Goal: Transaction & Acquisition: Purchase product/service

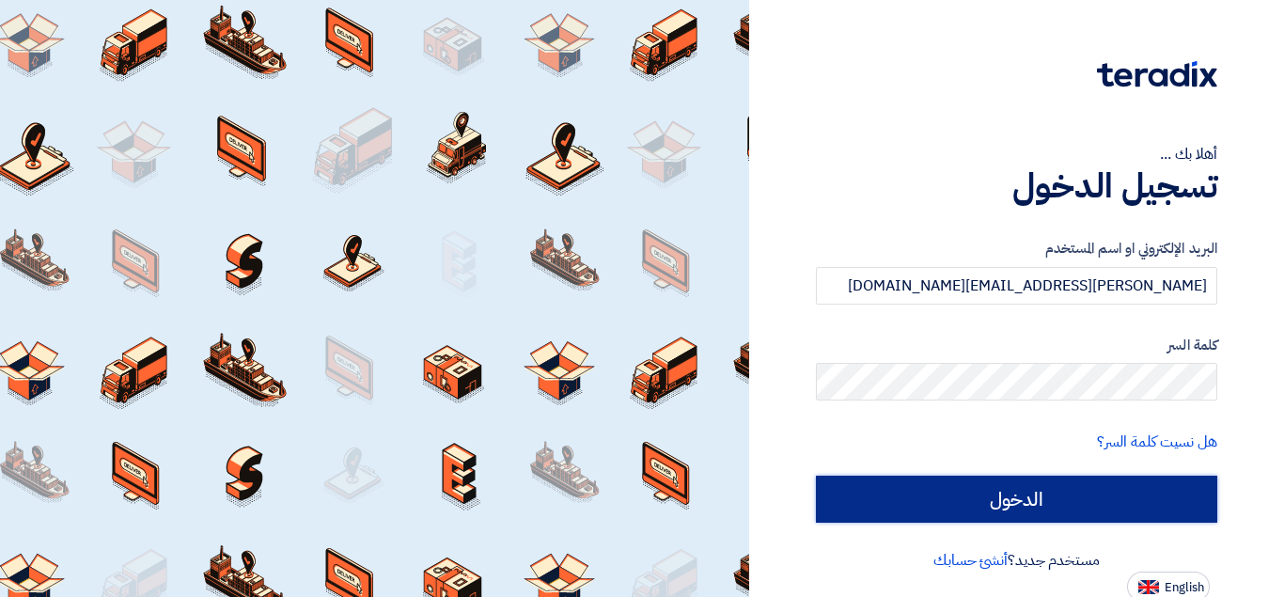
click at [963, 498] on input "الدخول" at bounding box center [1017, 499] width 402 height 47
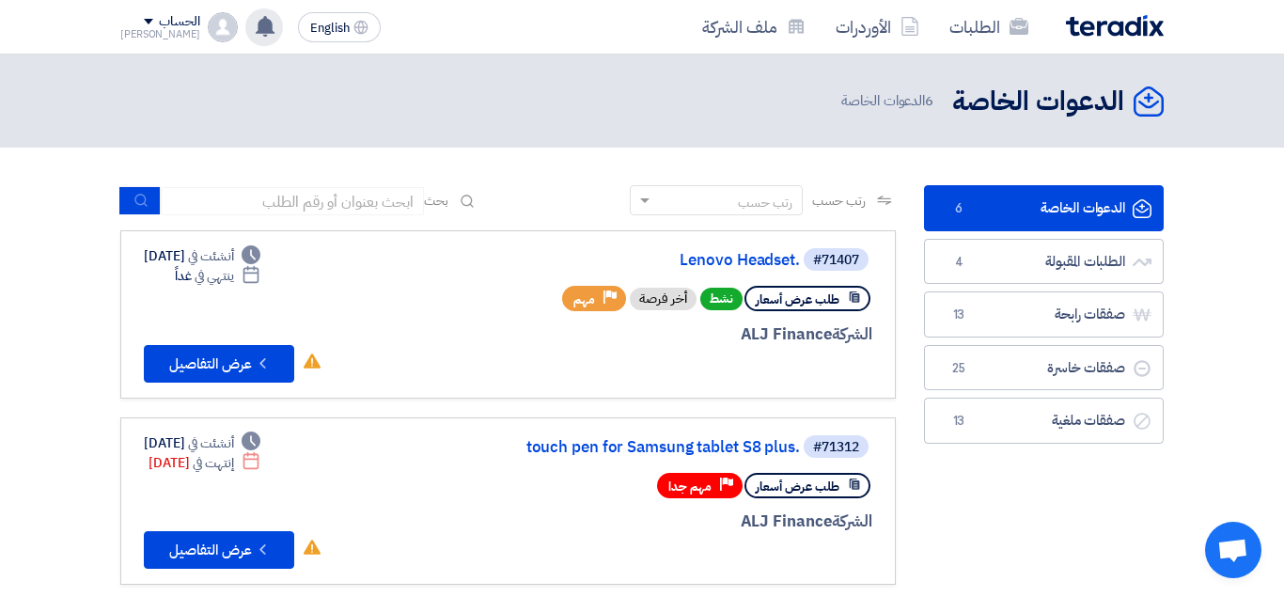
click at [255, 33] on icon at bounding box center [265, 26] width 21 height 21
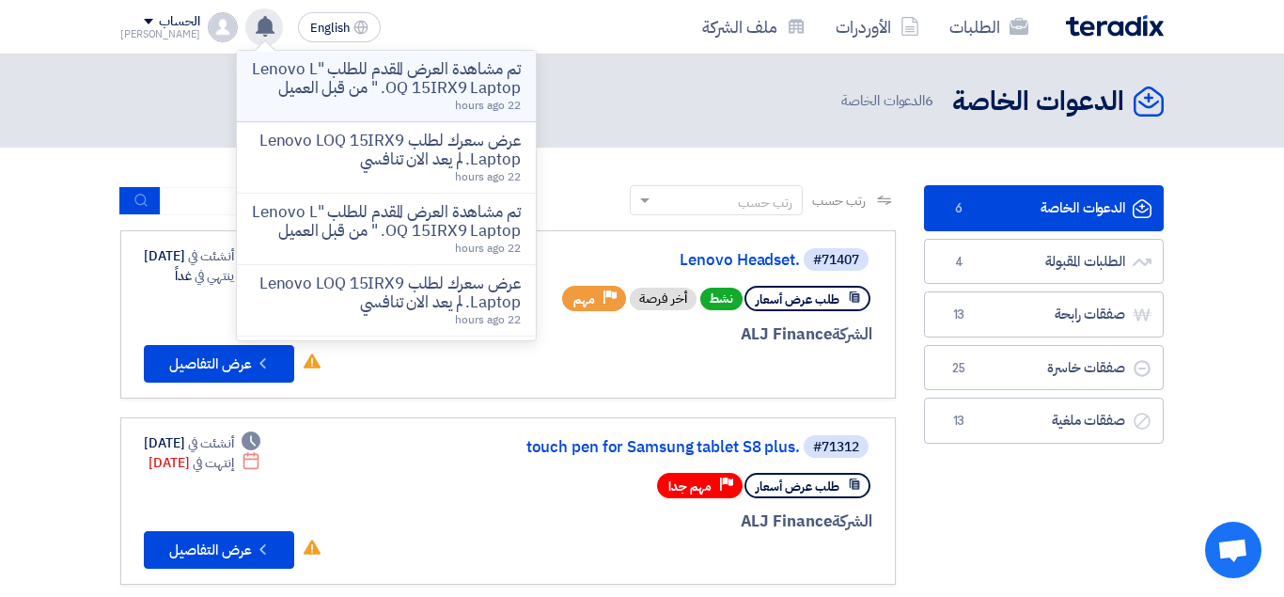
click at [417, 91] on p "تم مشاهدة العرض المقدم للطلب "Lenovo LOQ 15IRX9 Laptop. " من قبل العميل" at bounding box center [386, 79] width 269 height 38
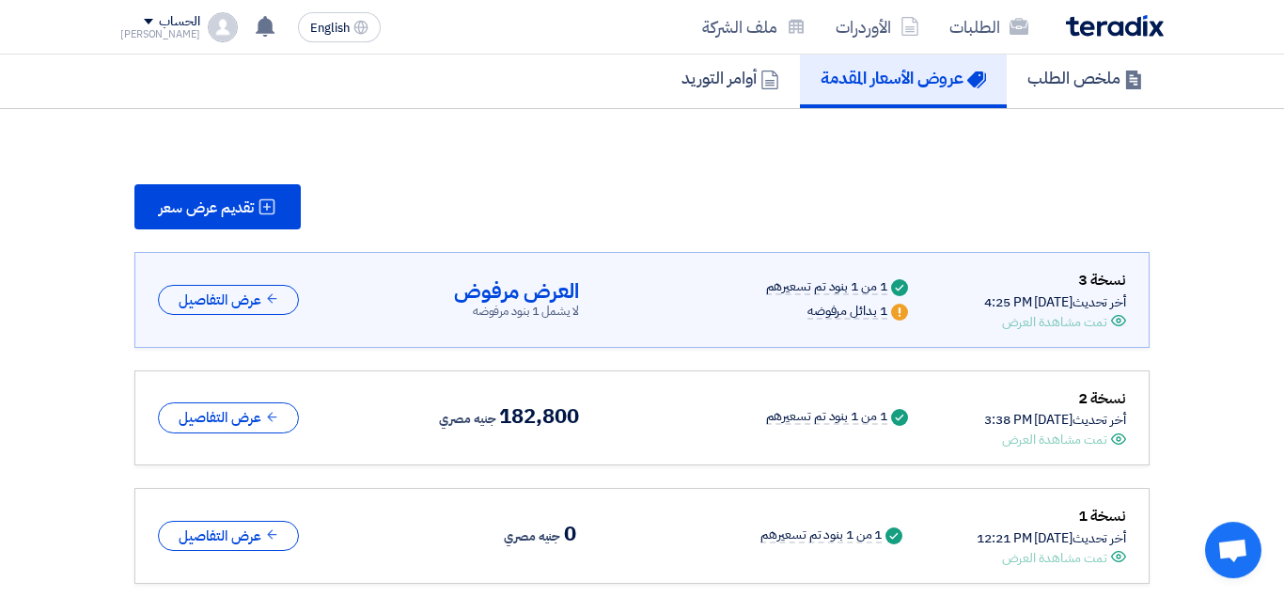
scroll to position [144, 0]
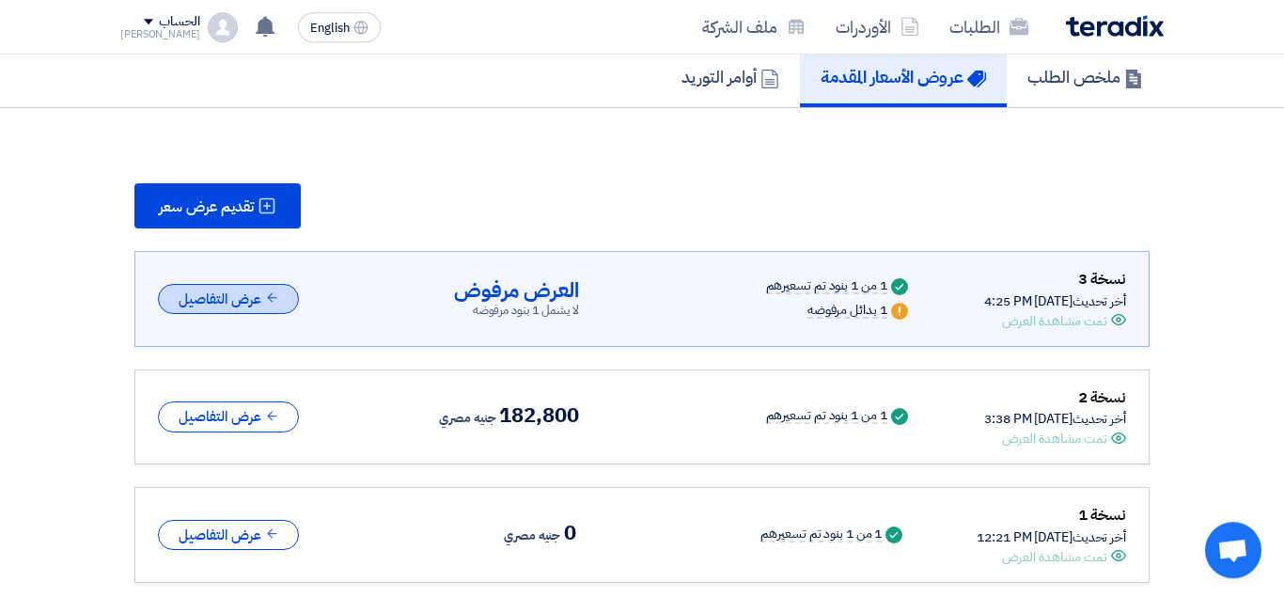
click at [207, 298] on button "عرض التفاصيل" at bounding box center [228, 299] width 141 height 31
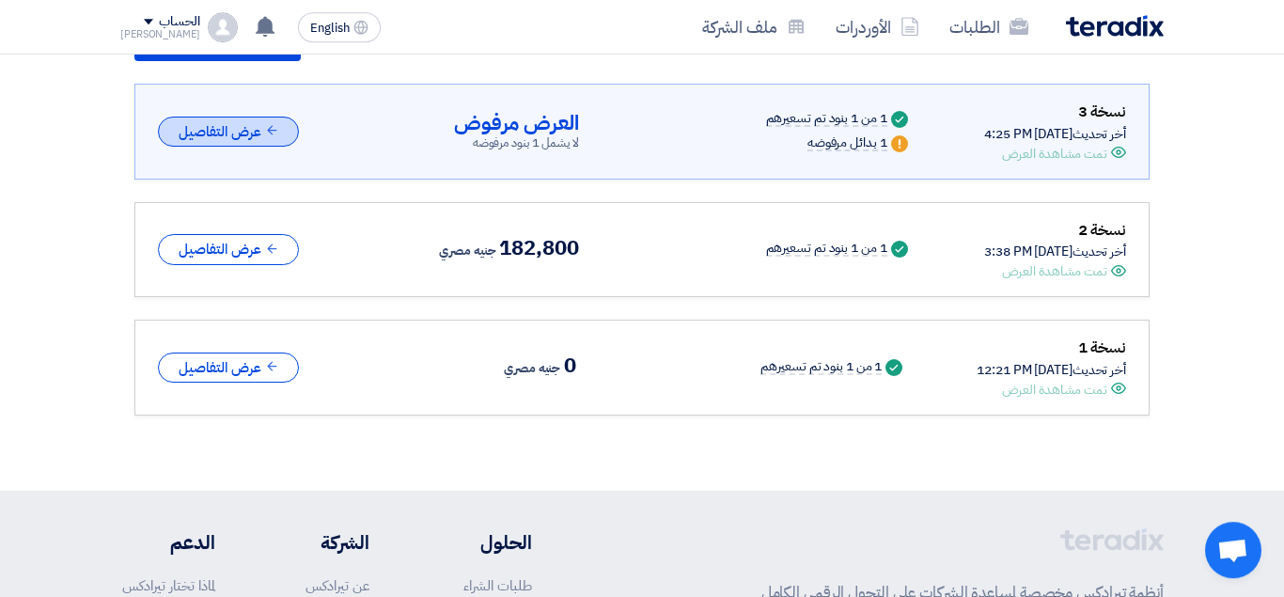
scroll to position [263, 0]
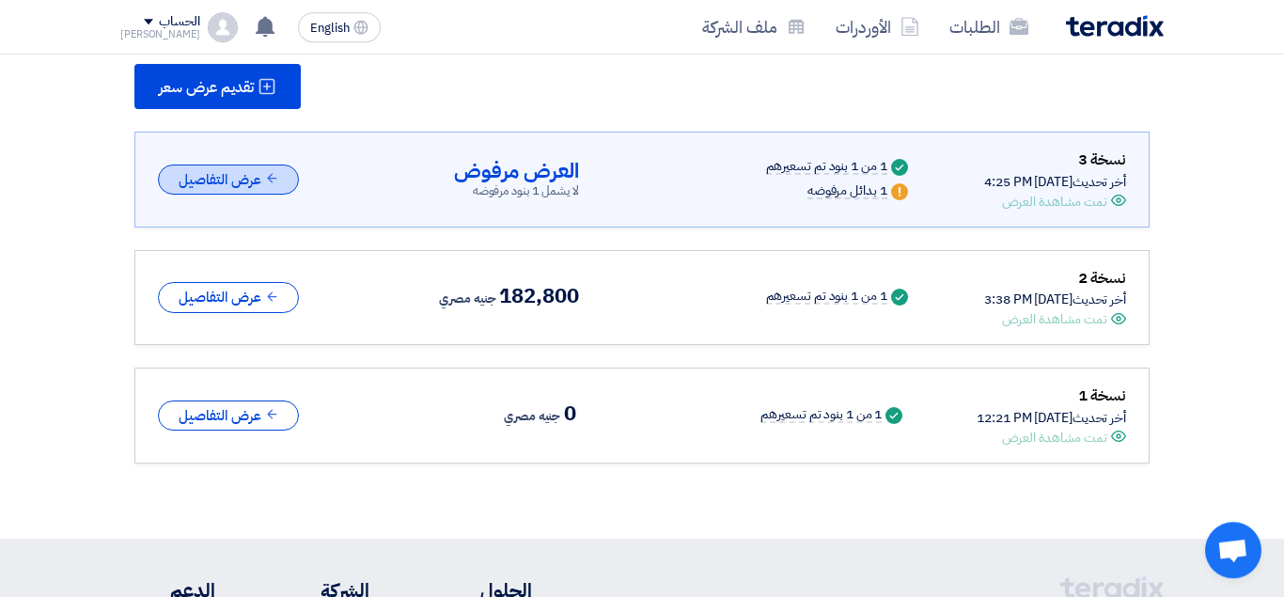
click at [221, 179] on button "عرض التفاصيل" at bounding box center [228, 180] width 141 height 31
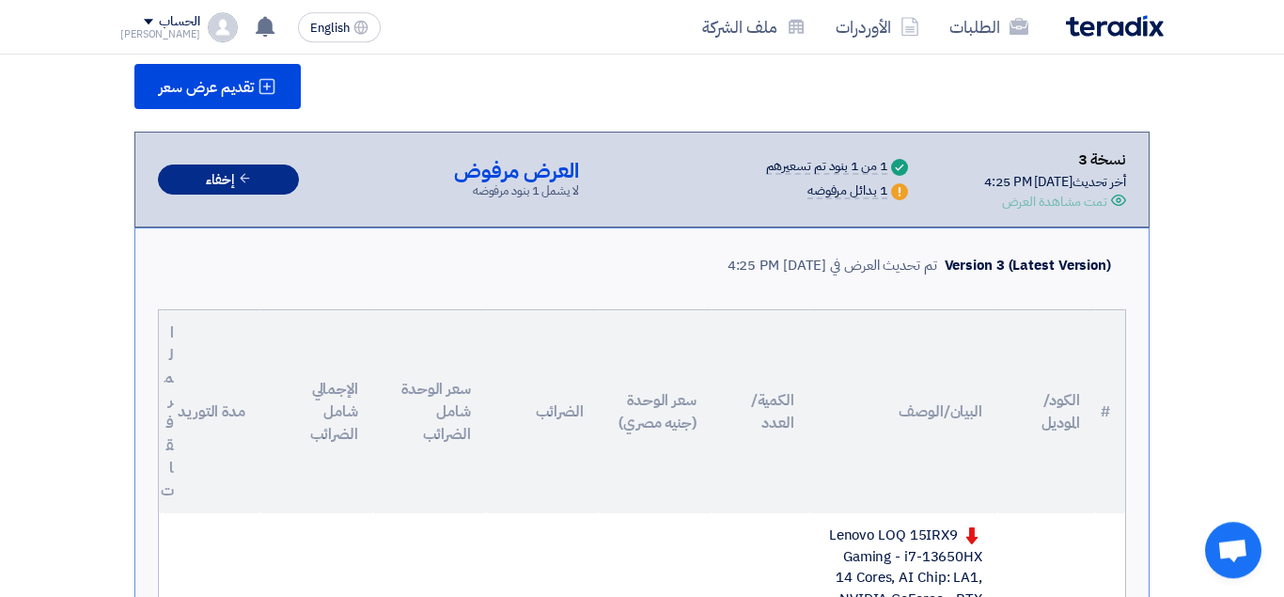
click at [221, 179] on button "إخفاء" at bounding box center [228, 180] width 141 height 31
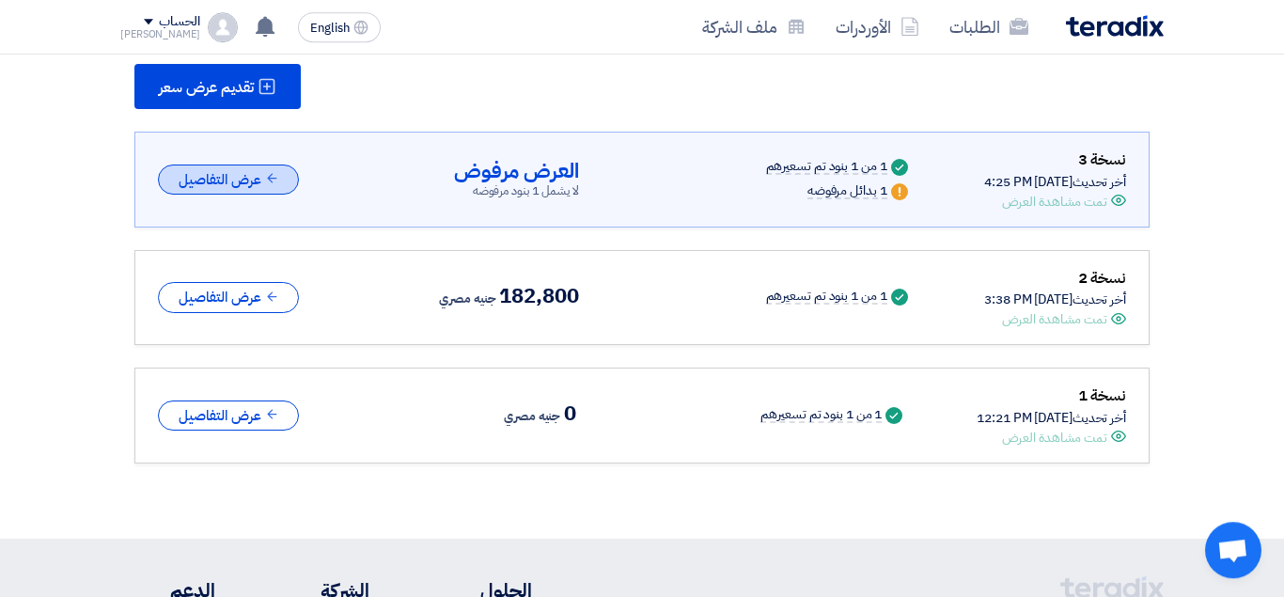
click at [221, 179] on button "عرض التفاصيل" at bounding box center [228, 180] width 141 height 31
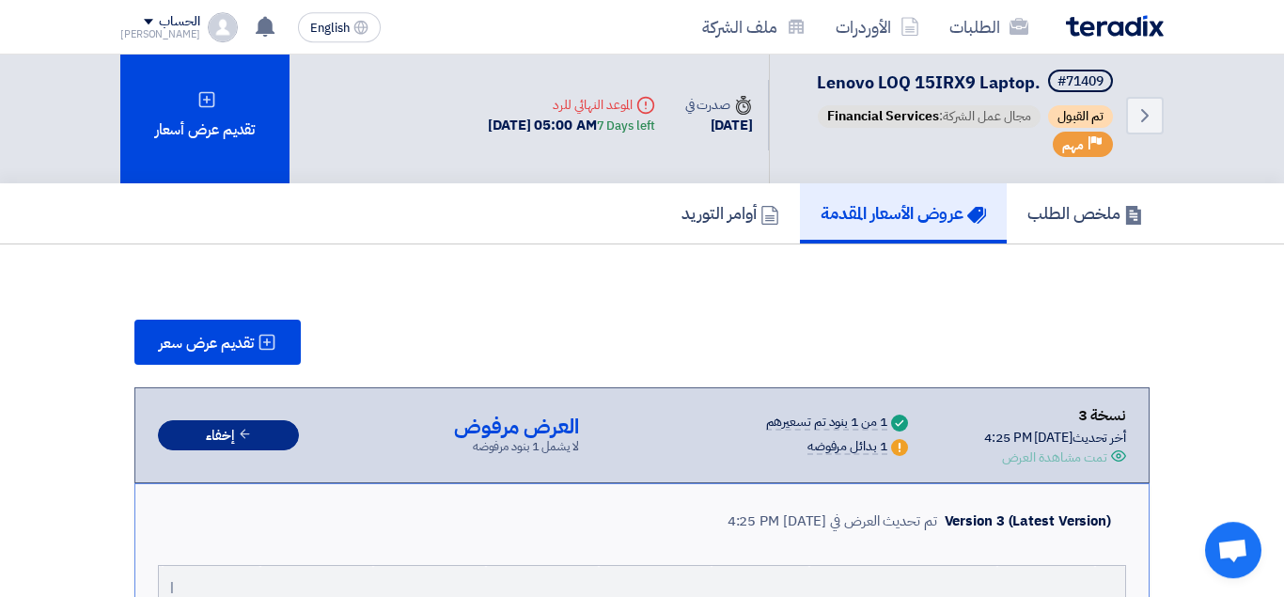
scroll to position [0, 0]
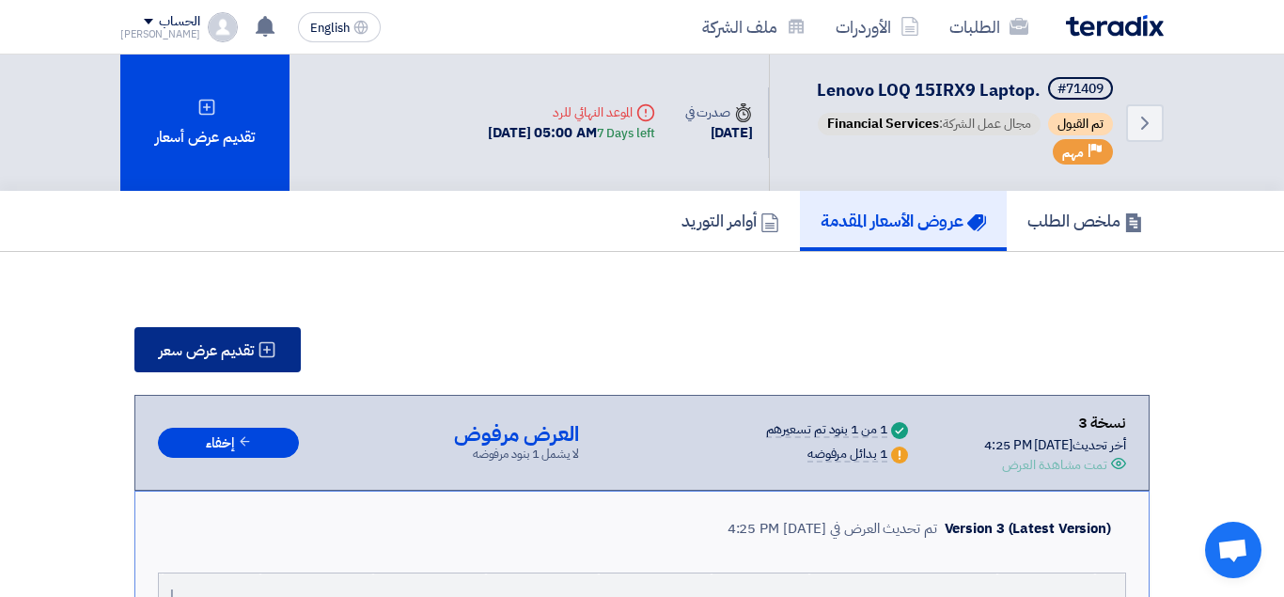
click at [213, 348] on span "تقديم عرض سعر" at bounding box center [206, 350] width 95 height 15
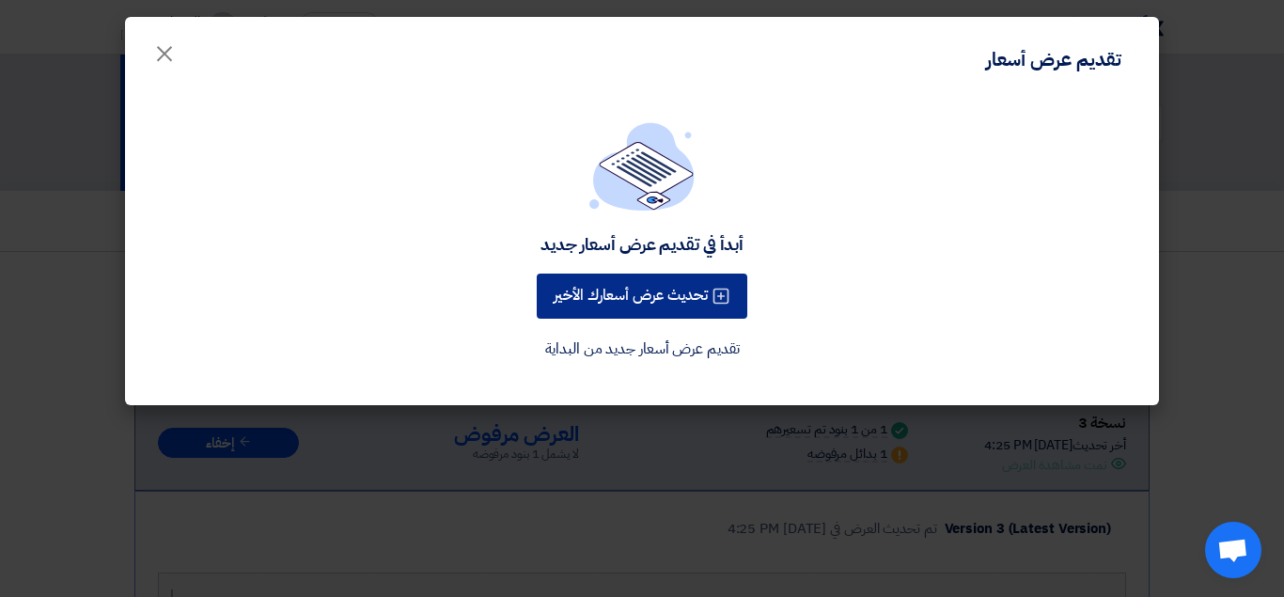
click at [666, 301] on button "تحديث عرض أسعارك الأخير" at bounding box center [642, 296] width 211 height 45
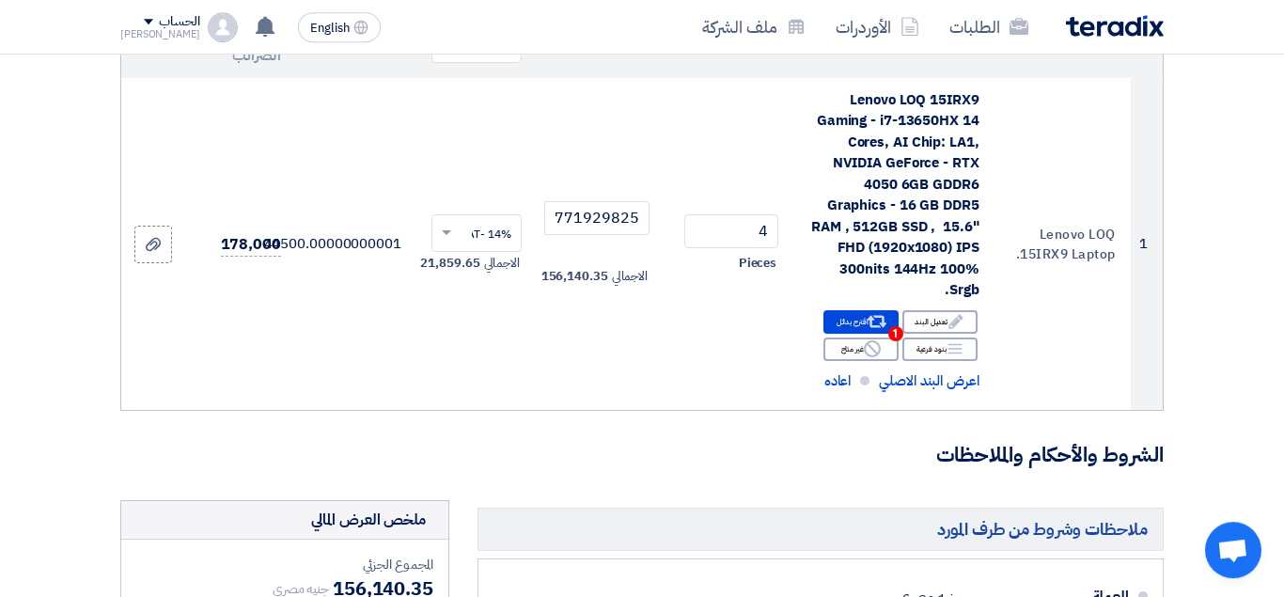
scroll to position [308, 0]
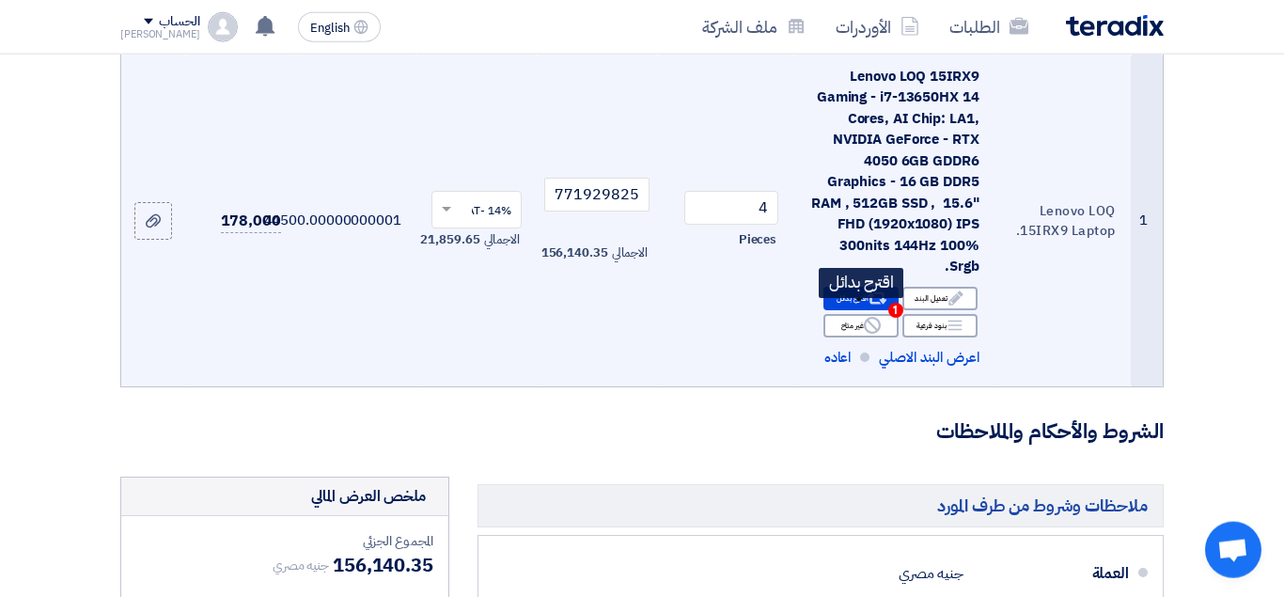
click at [870, 305] on use at bounding box center [877, 298] width 20 height 12
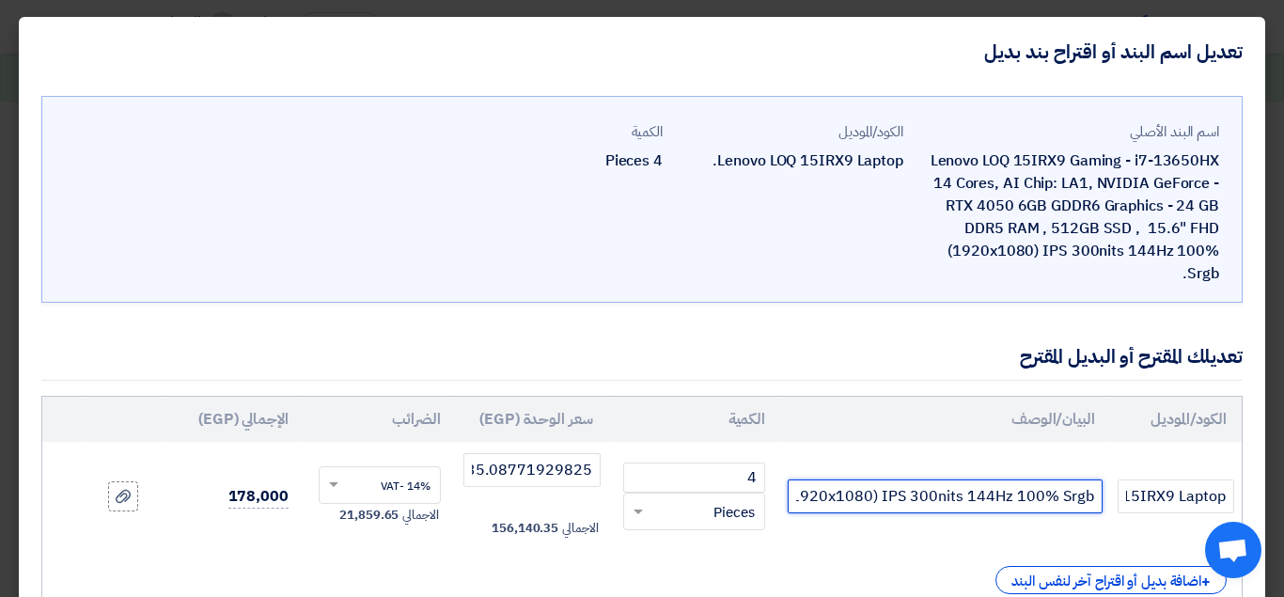
click at [942, 496] on input "Lenovo LOQ 15IRX9 Gaming- i7-13650HX 14 Cores, AI Chip: LA1, NVIDIA GeForce - R…" at bounding box center [945, 497] width 315 height 34
click at [896, 497] on input "Lenovo LOQ 15IRX9 Gaming- i7-13650HX 14 Cores, AI Chip: LA1, NVIDIA GeForce - R…" at bounding box center [945, 497] width 315 height 34
type input "Lenovo LOQ 15IRX9 Gaming- i7-13650HX 14 Cores, AI Chip: LA1, NVIDIA GeForce - R…"
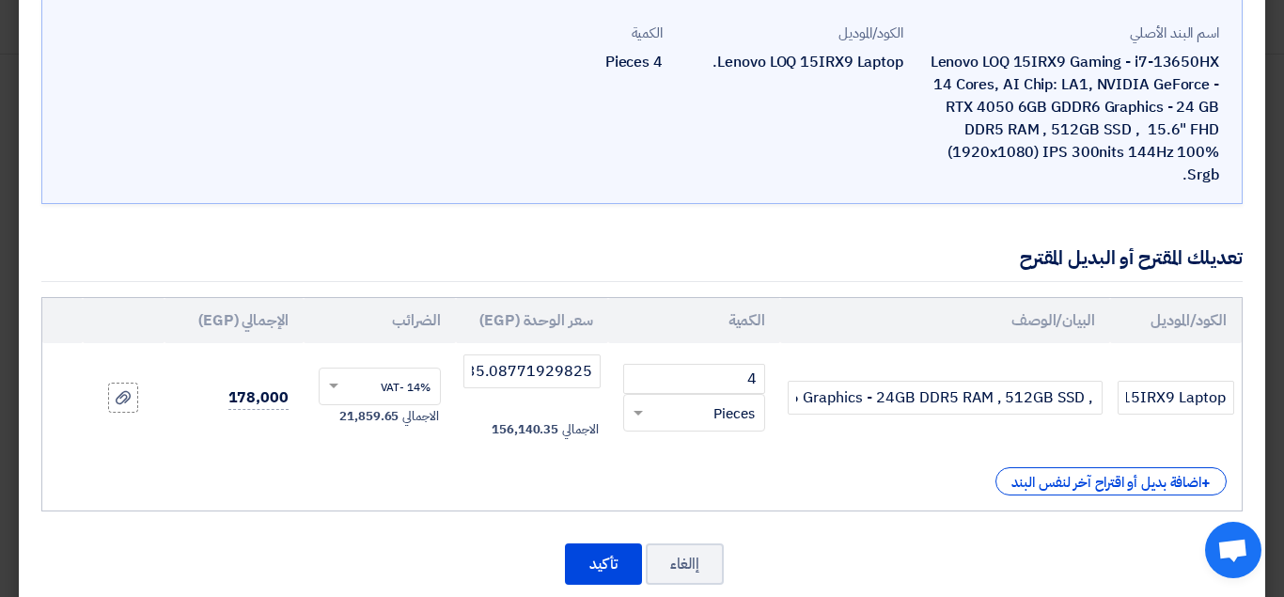
scroll to position [134, 0]
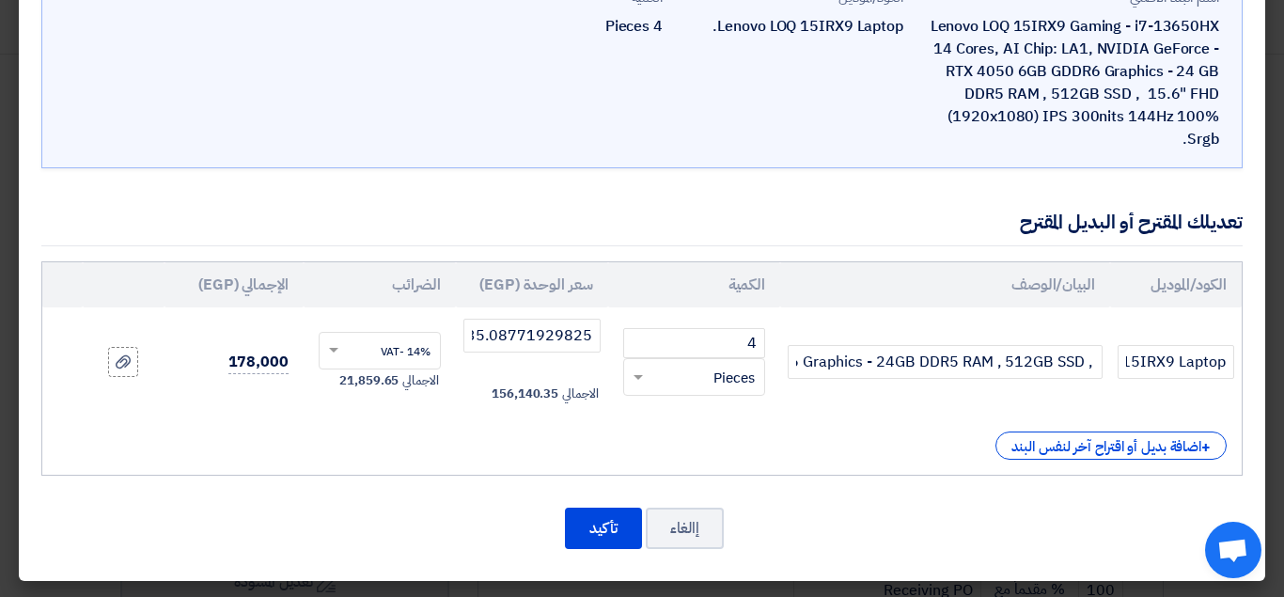
click at [909, 197] on div "اسم البند الأصلي Lenovo LOQ 15IRX9 Gaming - i7-13650HX 14 Cores, AI Chip: LA1, …" at bounding box center [642, 266] width 1247 height 629
click at [549, 339] on input "39035.08771929825" at bounding box center [532, 336] width 137 height 34
paste input "number"
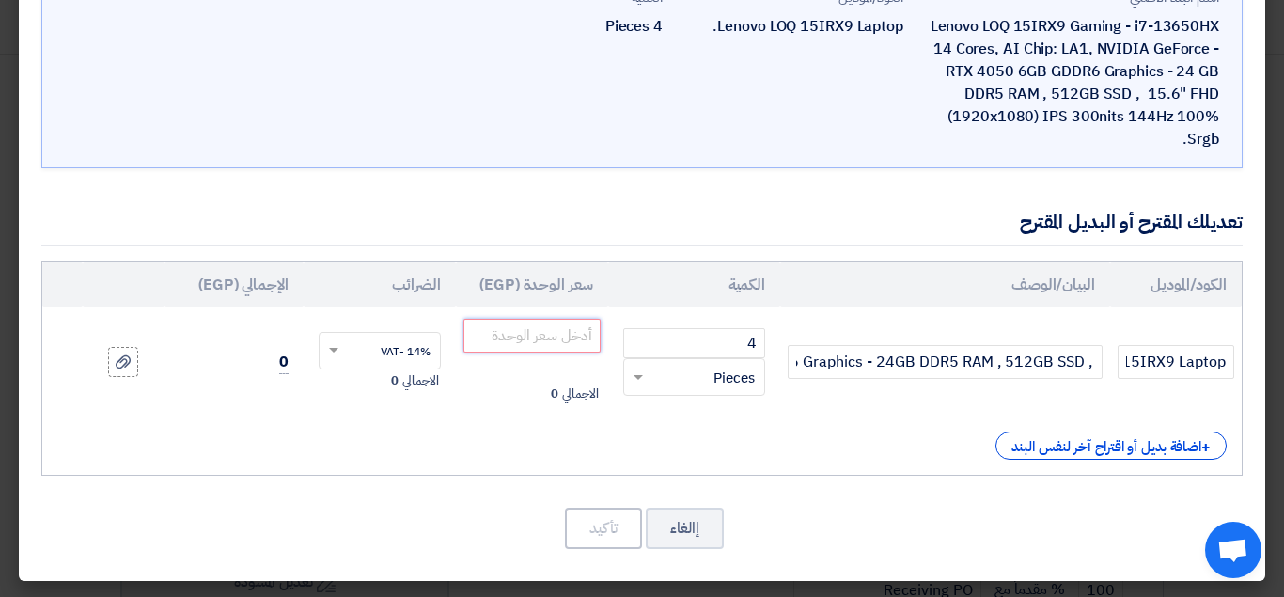
click at [519, 345] on input "number" at bounding box center [532, 336] width 137 height 34
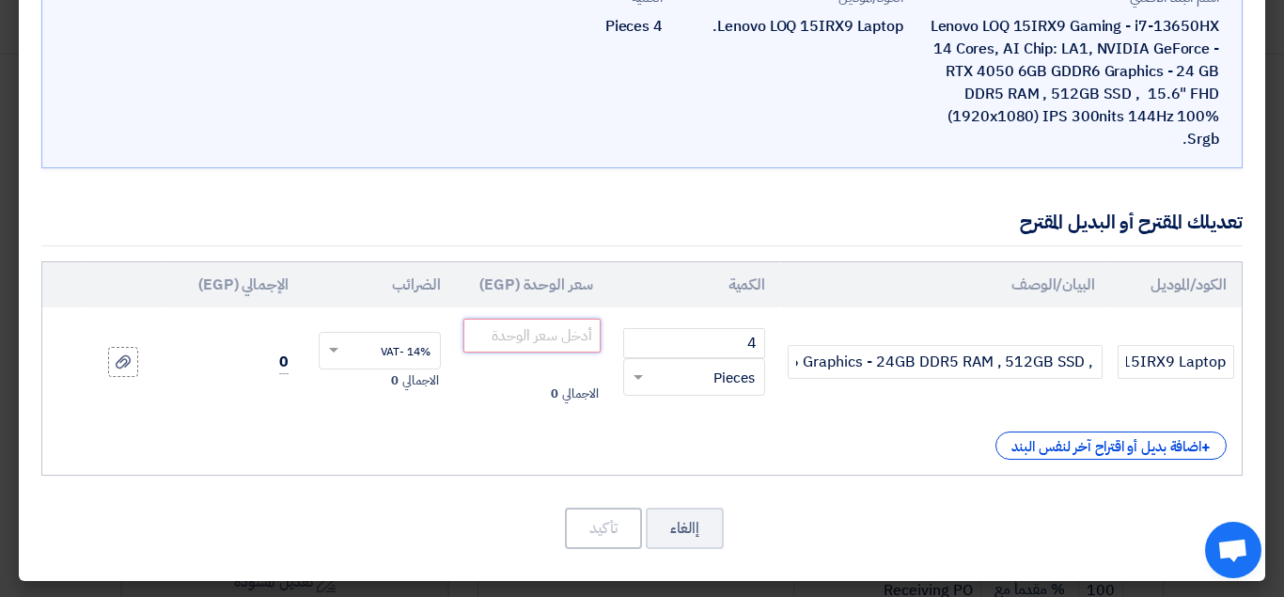
paste input "38.59649122807018"
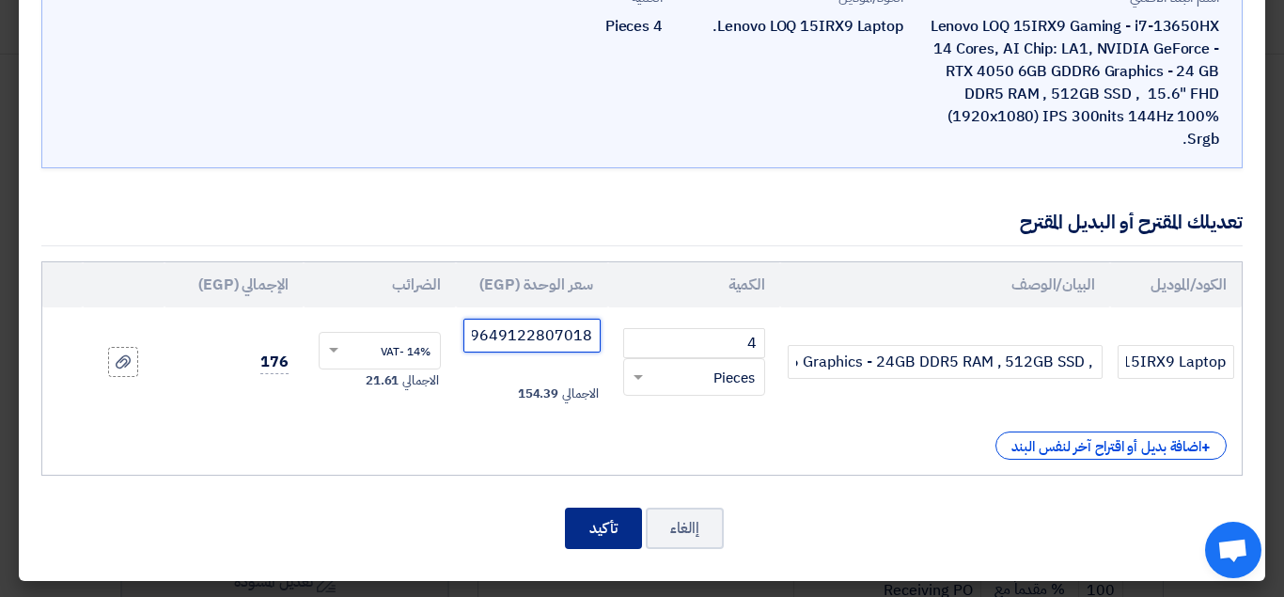
type input "38.59649122807018"
click at [615, 528] on button "تأكيد" at bounding box center [603, 528] width 77 height 41
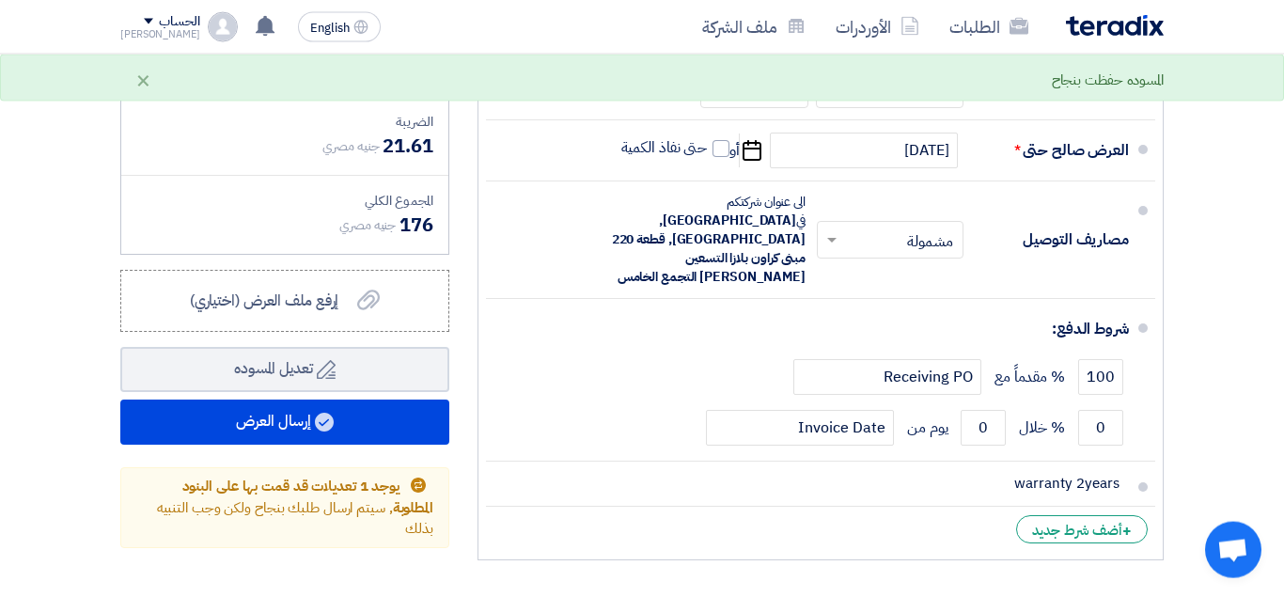
scroll to position [929, 0]
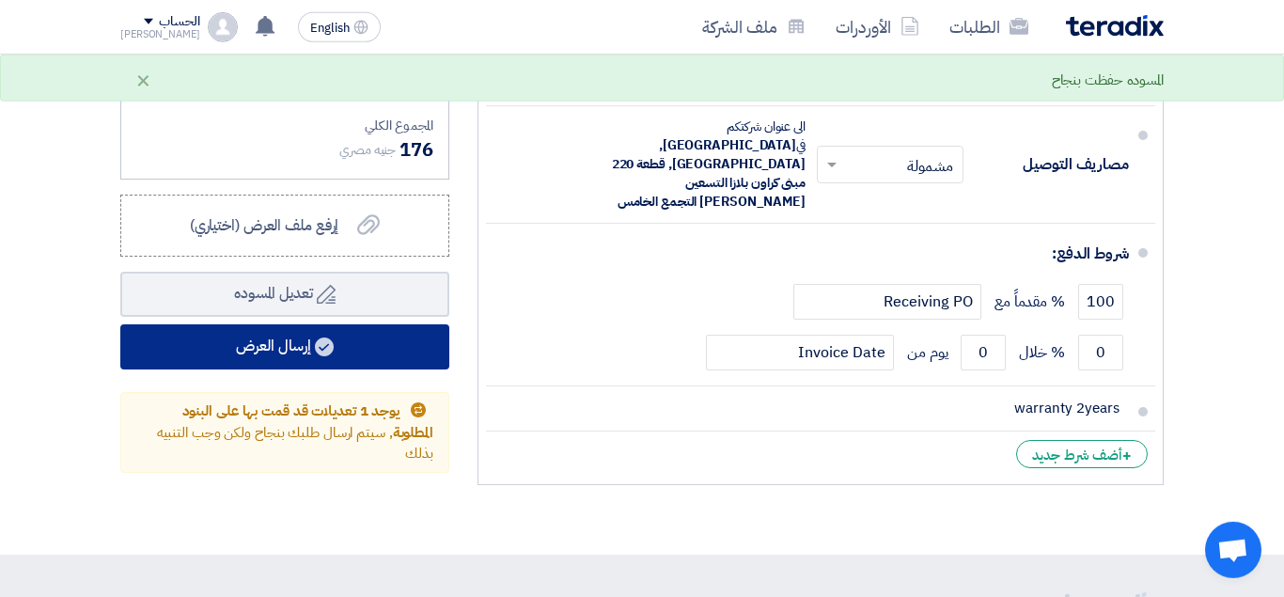
click at [373, 359] on button "إرسال العرض" at bounding box center [284, 346] width 329 height 45
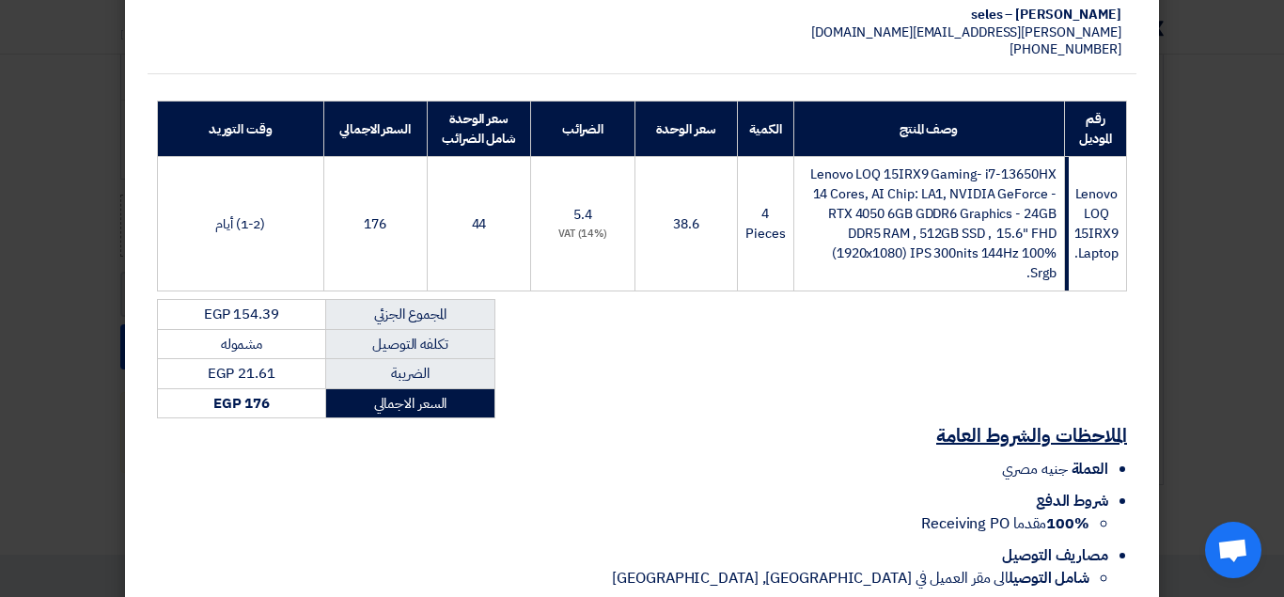
scroll to position [261, 0]
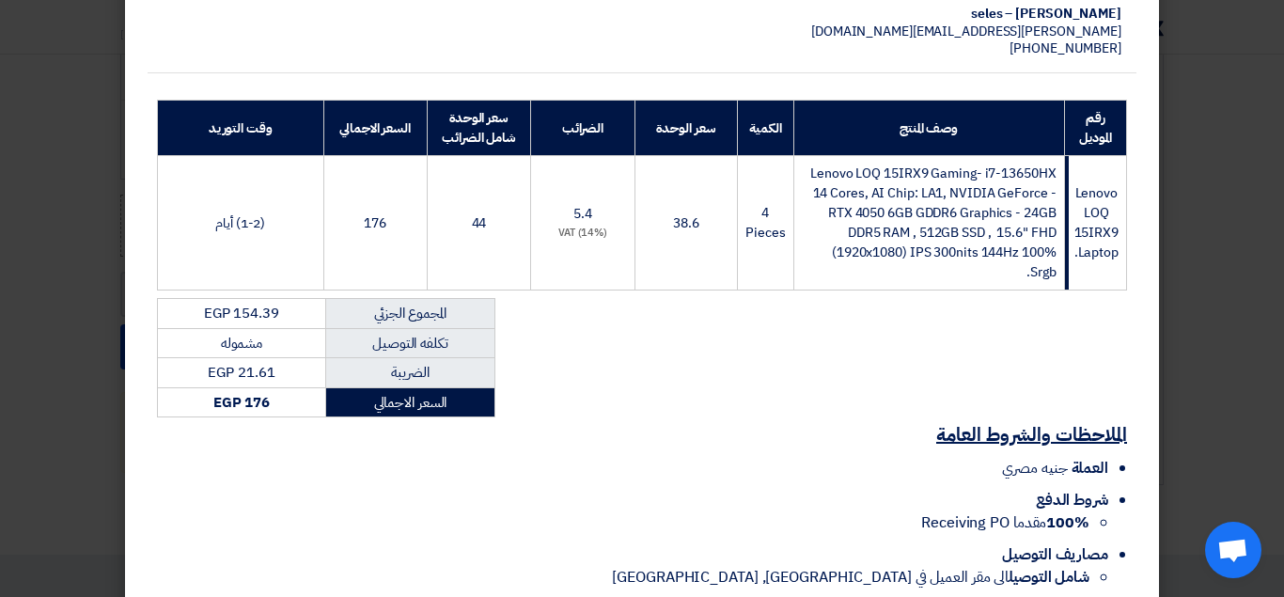
scroll to position [261, 0]
click at [1244, 171] on modal-container "Imagine مدينه نصر - اخر [PERSON_NAME] - امام تكنولوجي مول شركه ايمجين , [GEOGRA…" at bounding box center [642, 298] width 1284 height 597
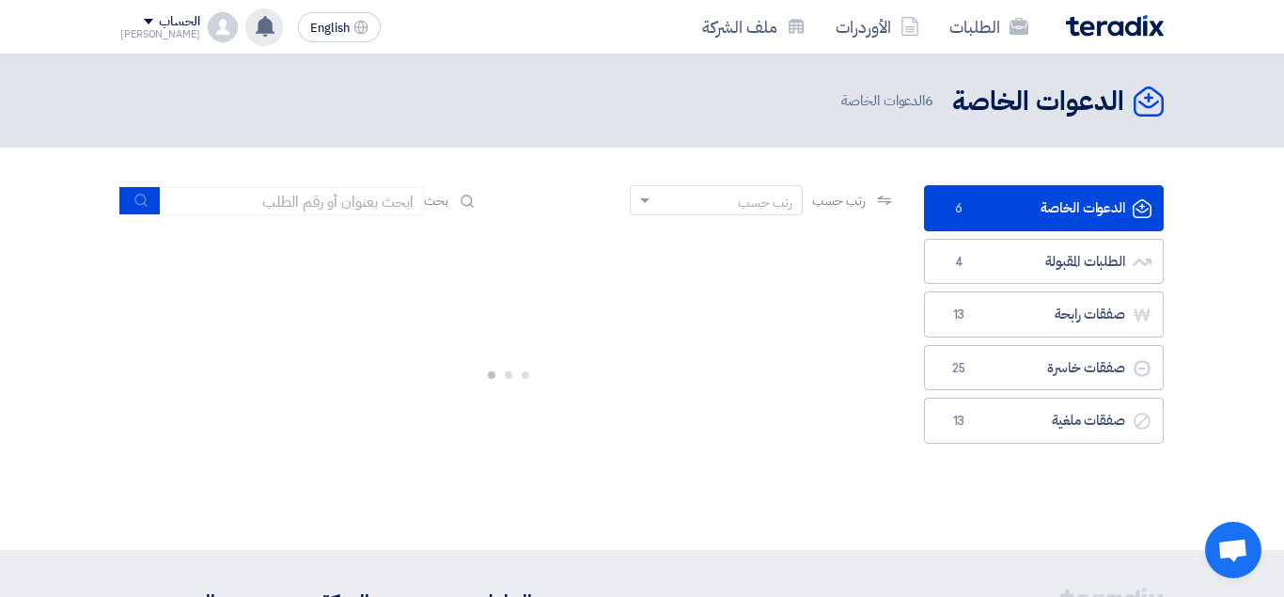
click at [256, 19] on use at bounding box center [265, 26] width 19 height 21
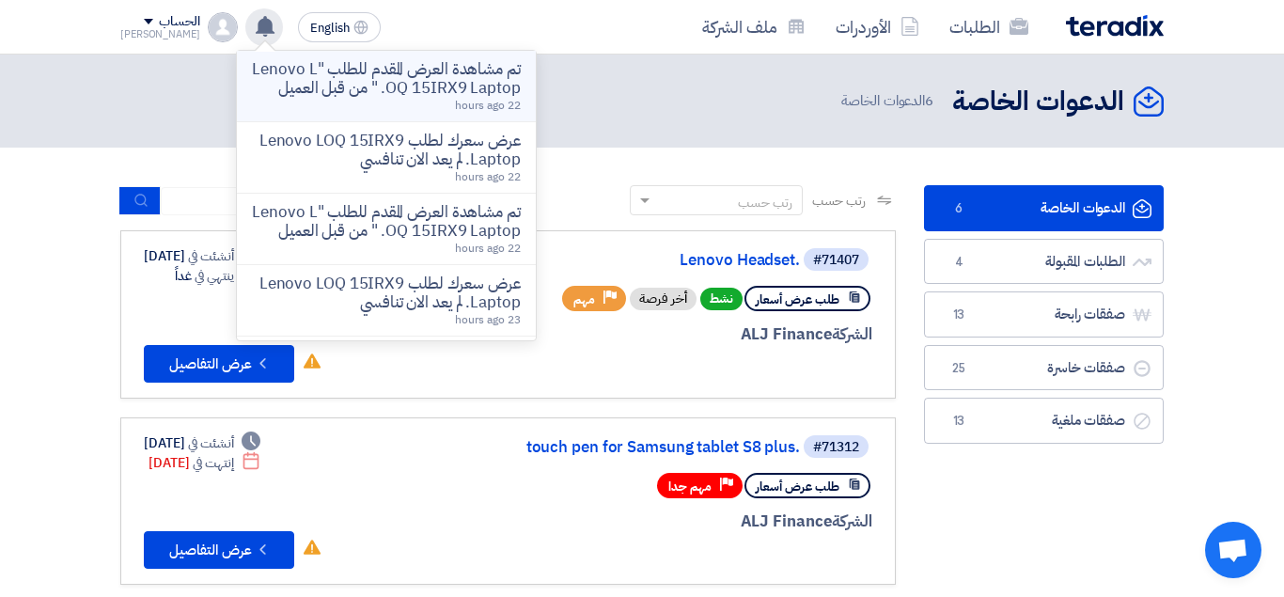
click at [455, 107] on span "22 hours ago" at bounding box center [488, 105] width 66 height 17
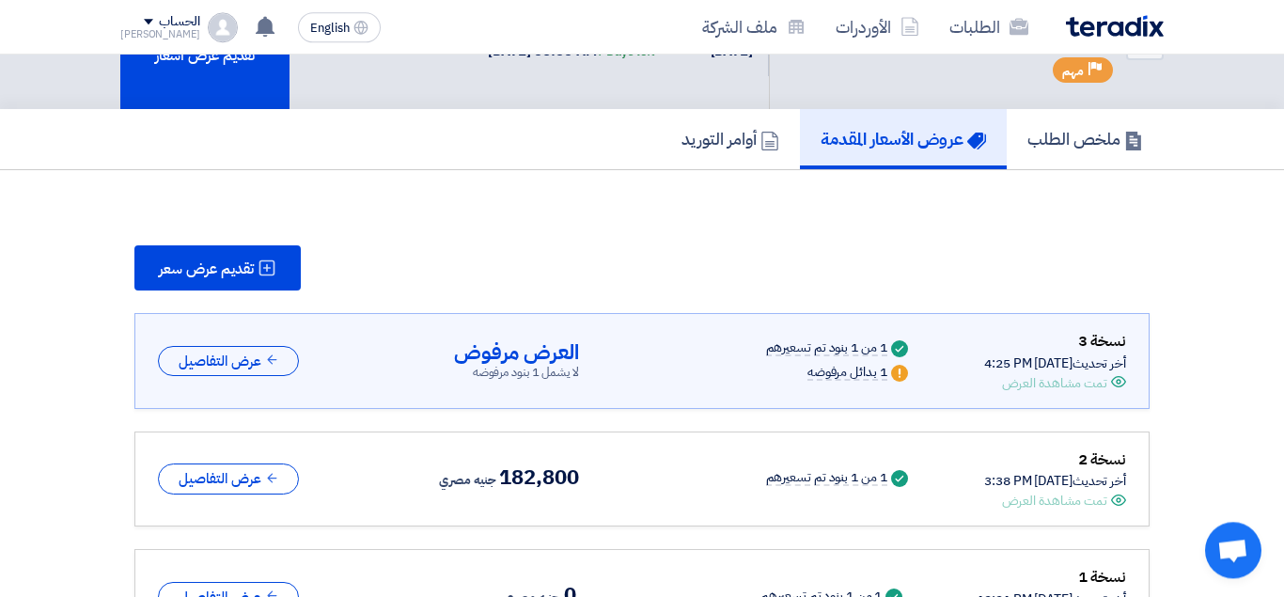
scroll to position [118, 0]
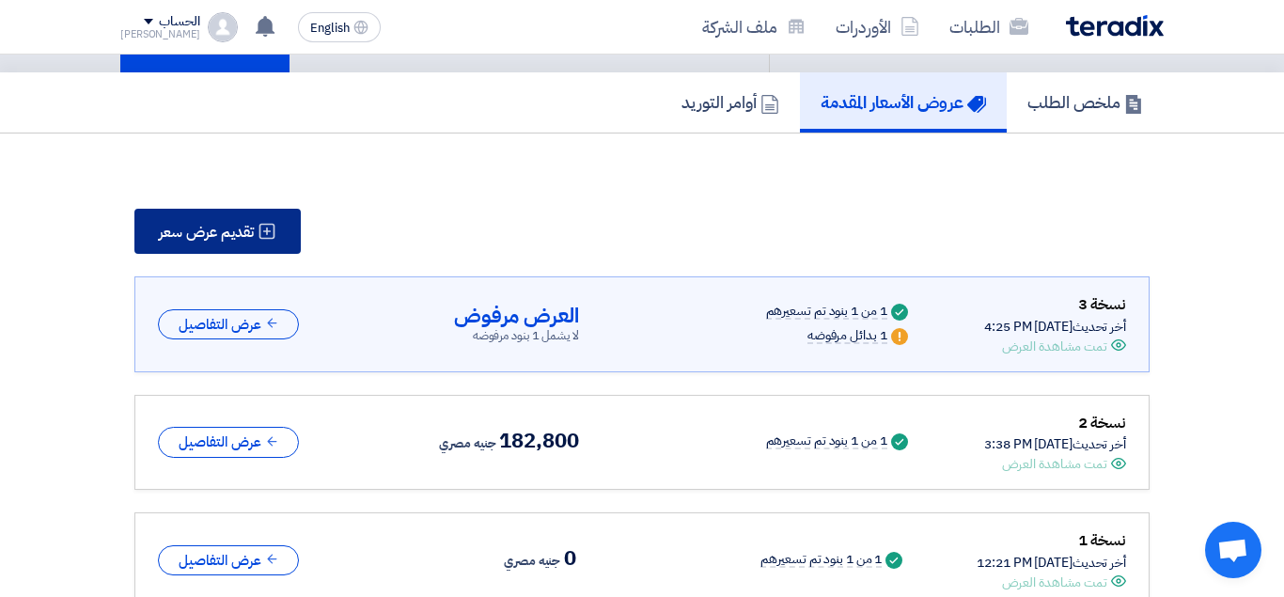
click at [250, 232] on span "تقديم عرض سعر" at bounding box center [206, 232] width 95 height 15
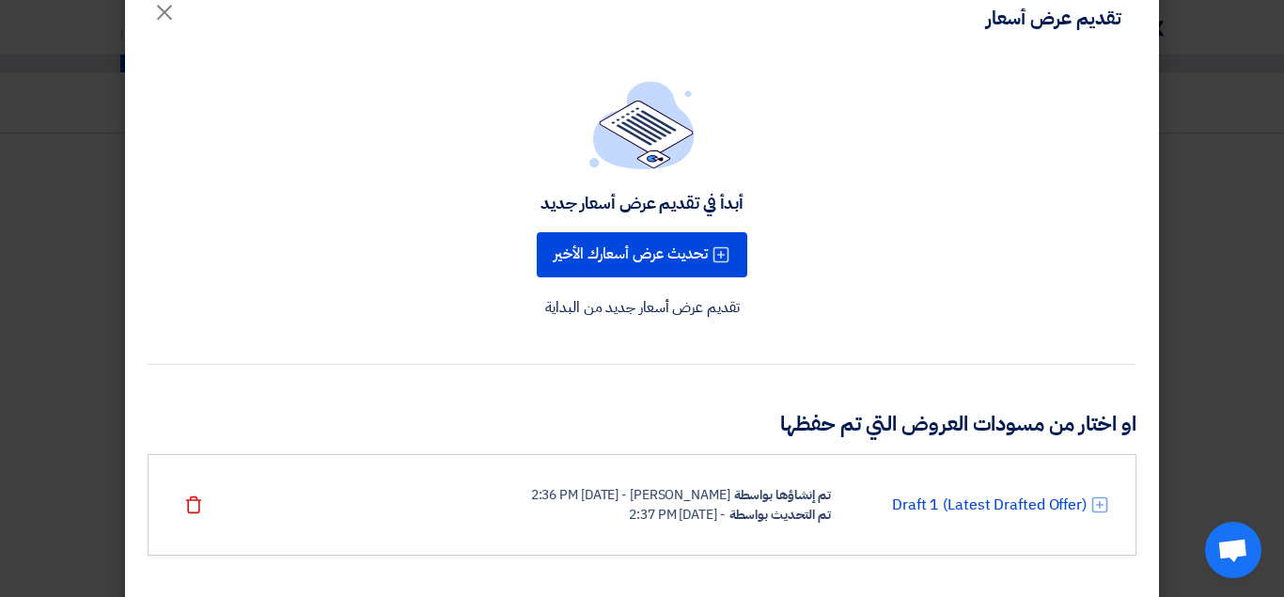
scroll to position [65, 0]
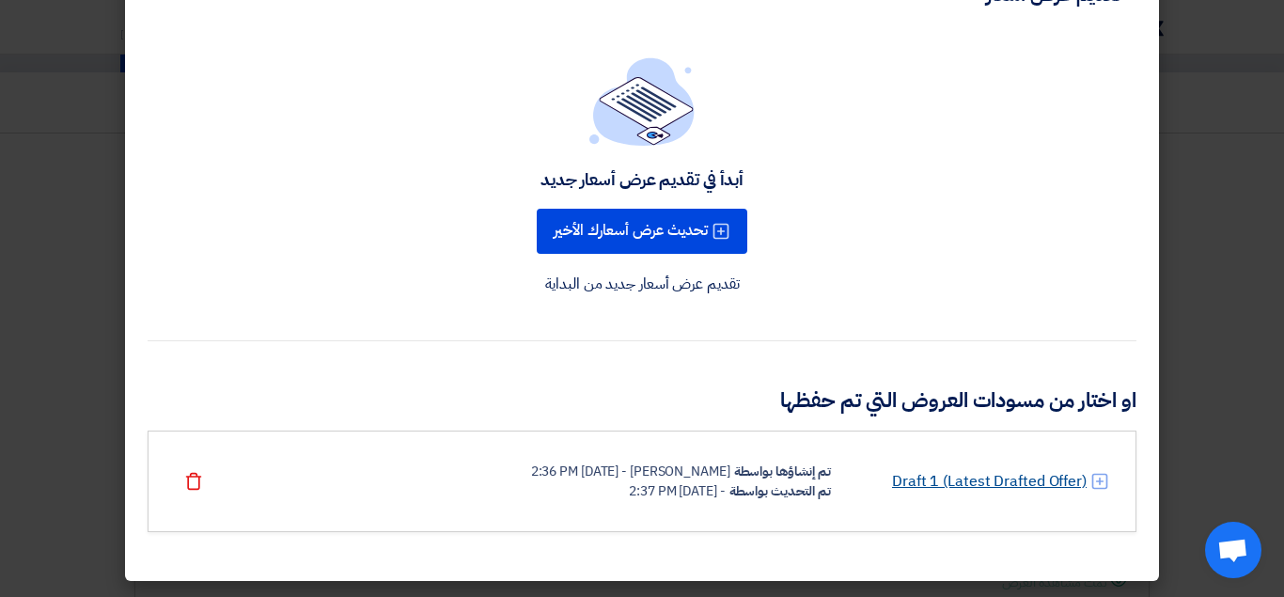
click at [994, 479] on link "Draft 1 (Latest Drafted Offer)" at bounding box center [989, 481] width 195 height 23
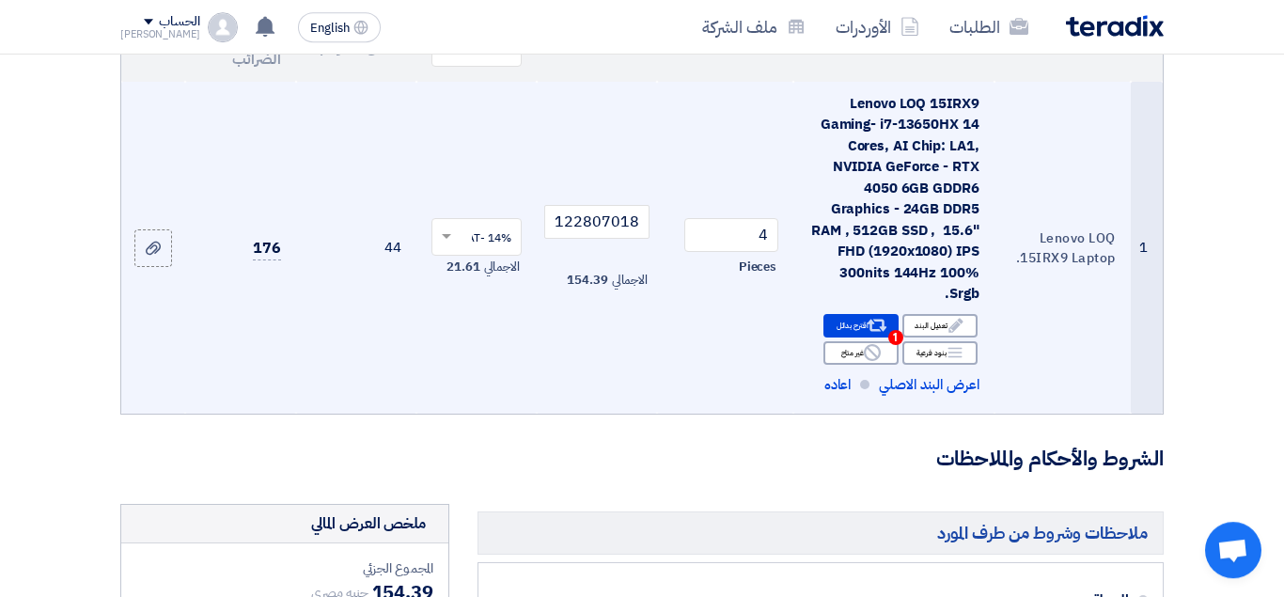
scroll to position [237, 0]
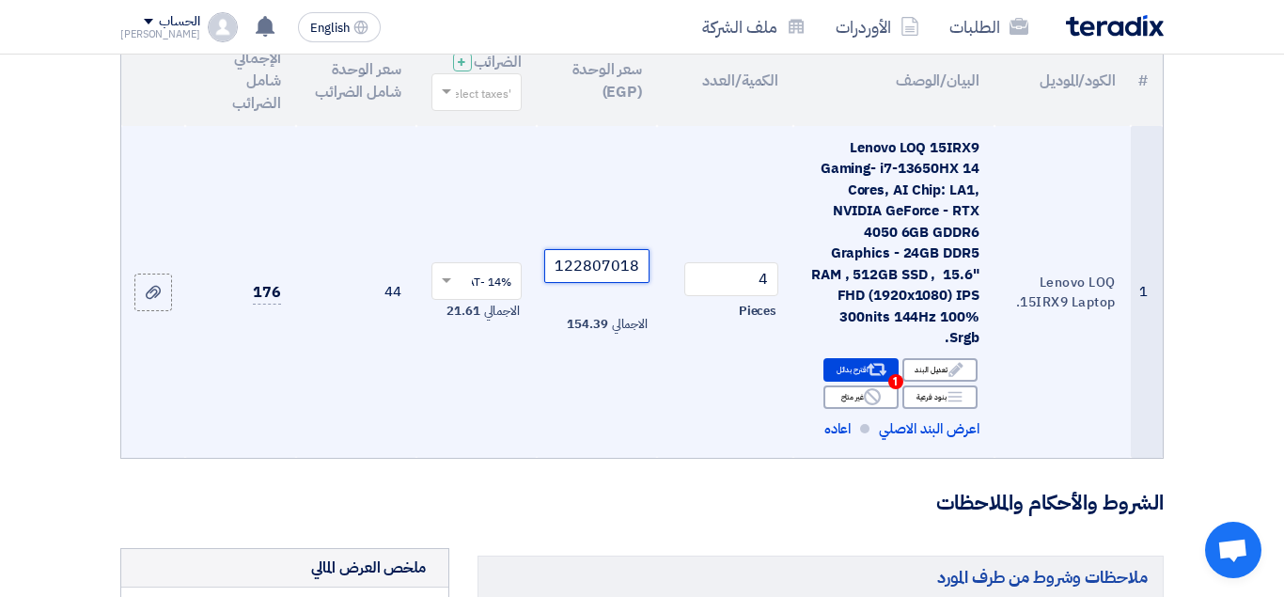
click at [599, 279] on input "38.59649122807018" at bounding box center [596, 266] width 105 height 34
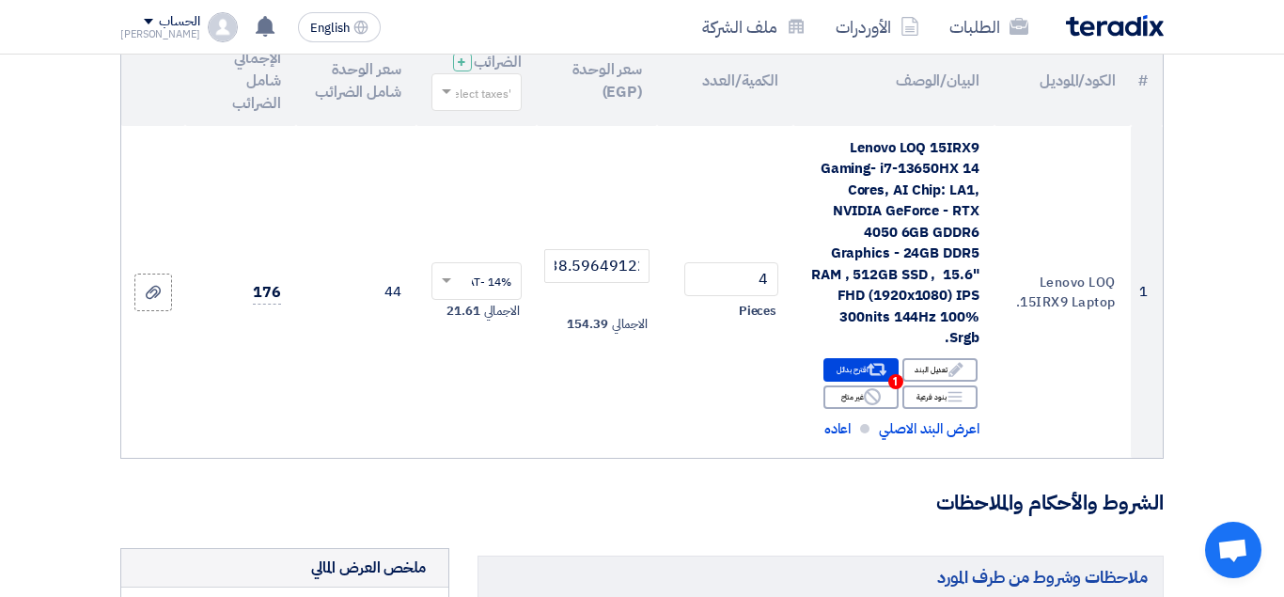
click at [682, 477] on form "تفاصيل الطلب # الكود/الموديل البيان/الوصف الكمية/العدد سعر الوحدة (EGP) الضرائب…" at bounding box center [642, 581] width 1044 height 1210
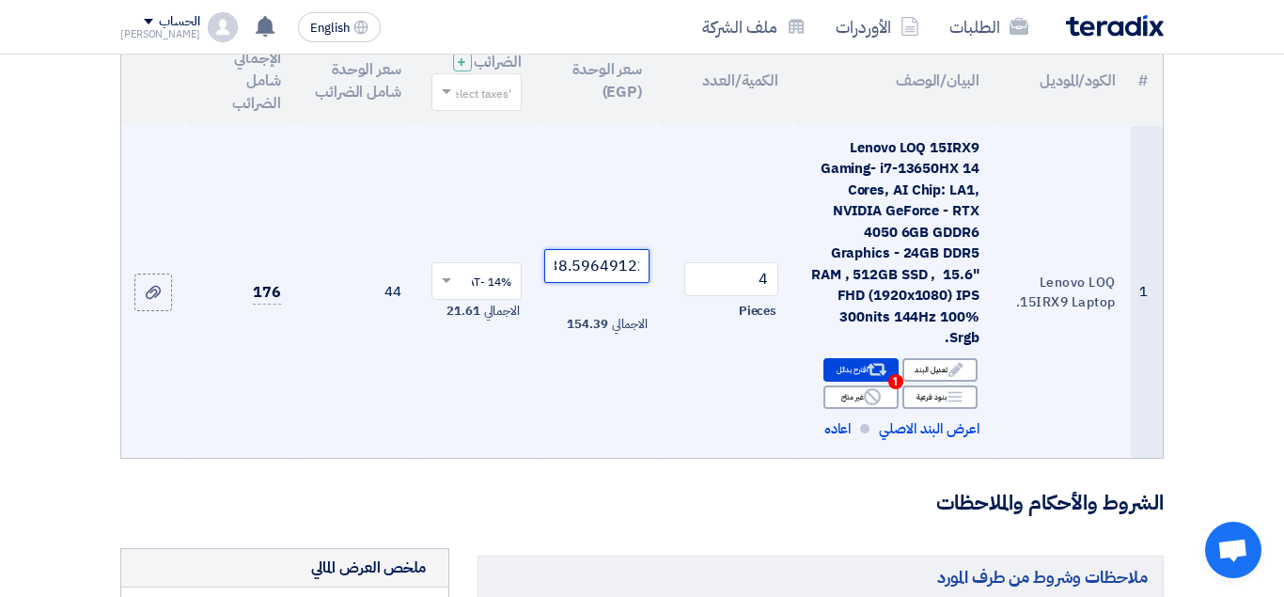
click at [570, 276] on input "38.59649122807018" at bounding box center [596, 266] width 105 height 34
paste input "596."
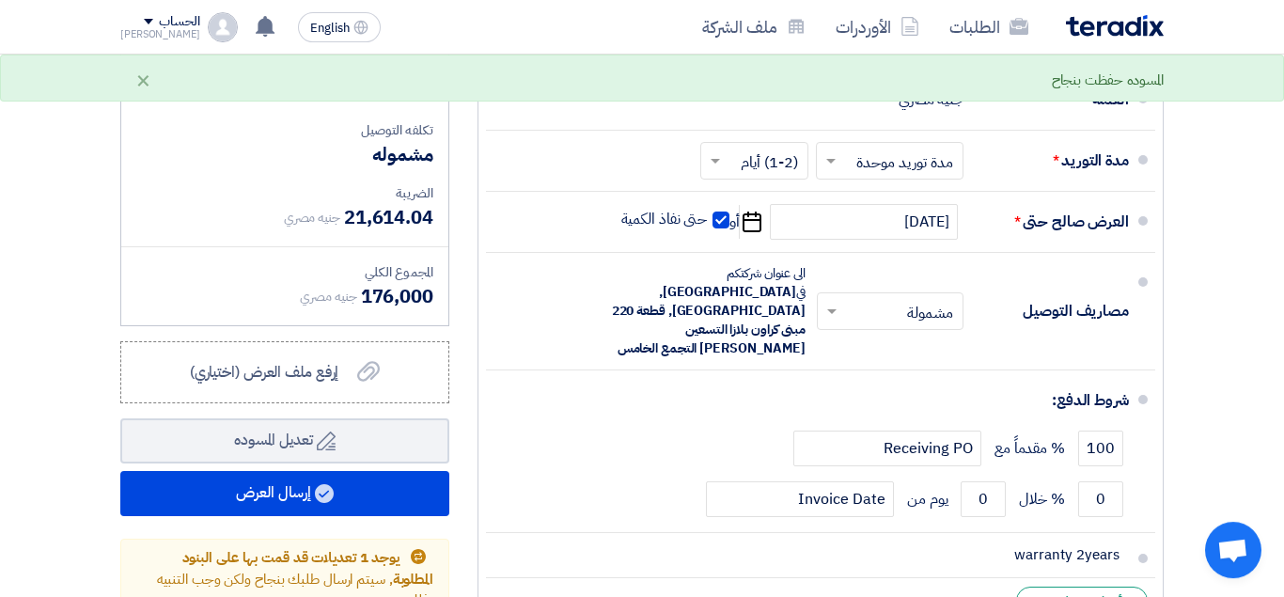
scroll to position [795, 0]
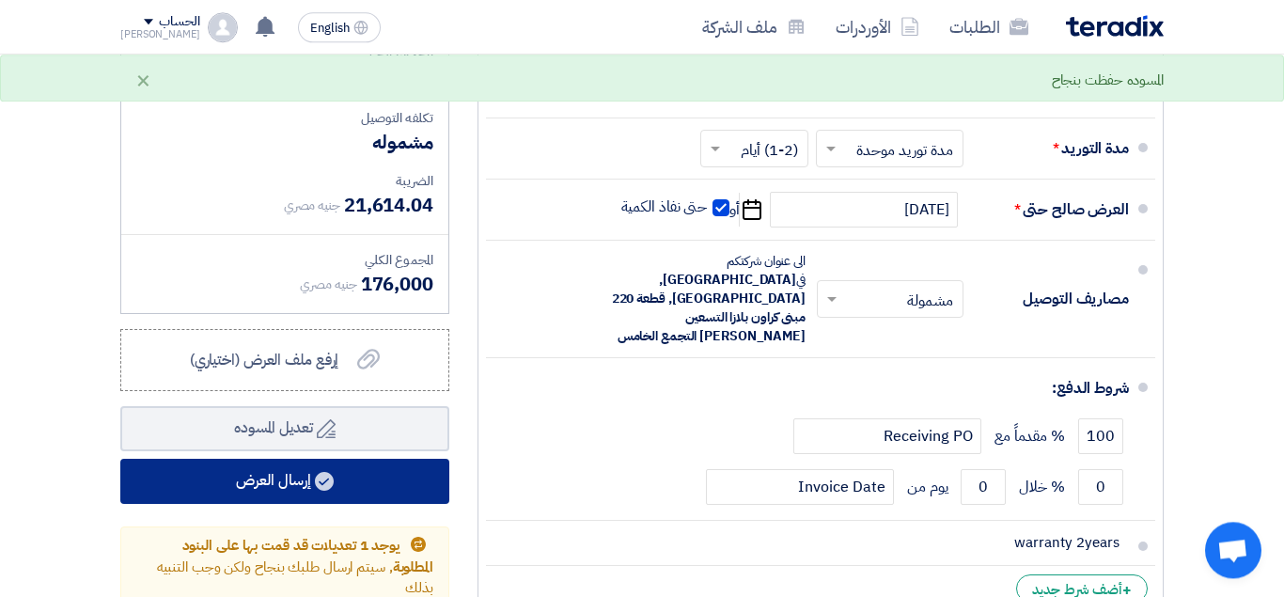
type input "38596.49122807018"
click at [344, 489] on button "إرسال العرض" at bounding box center [284, 481] width 329 height 45
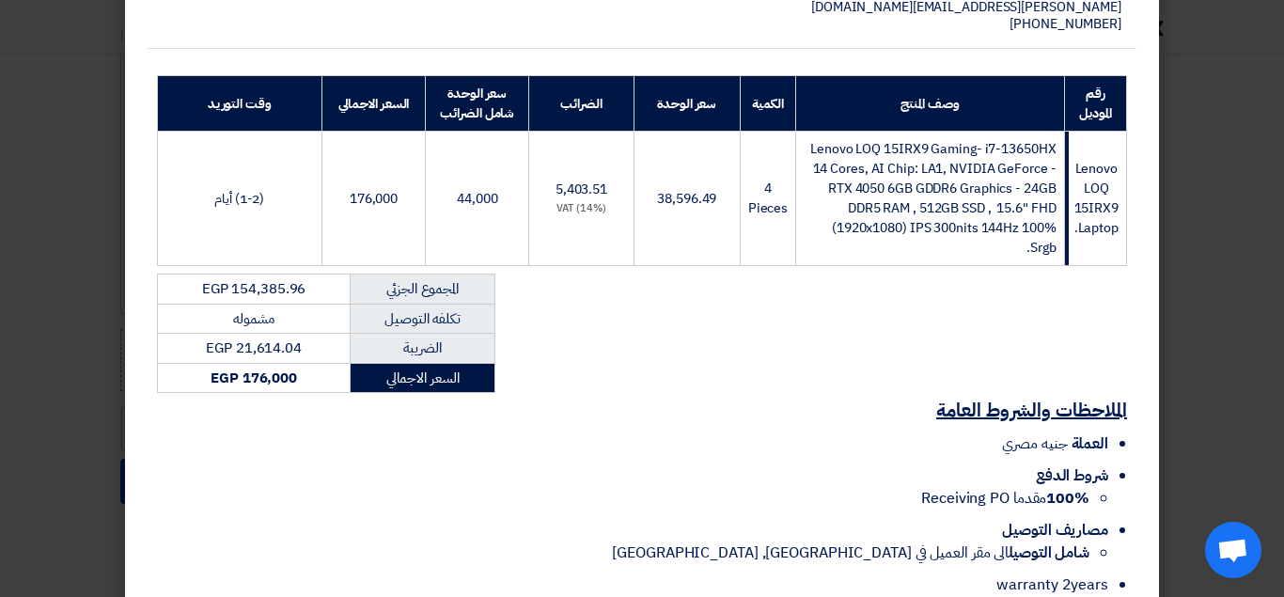
scroll to position [411, 0]
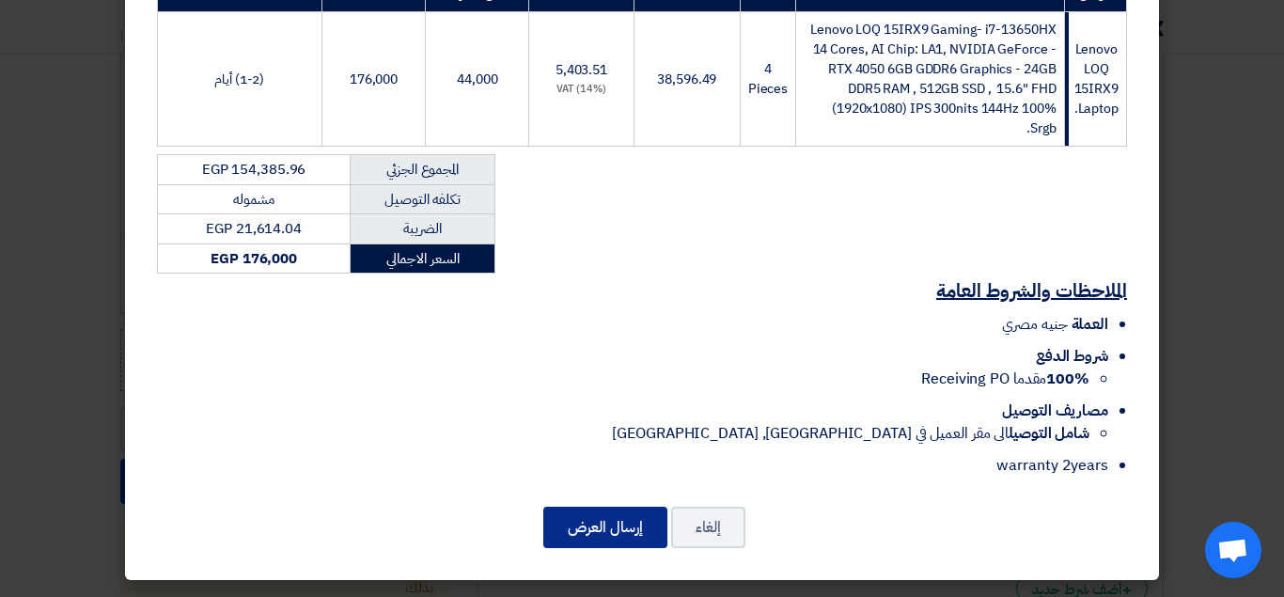
click at [603, 534] on button "إرسال العرض" at bounding box center [605, 527] width 124 height 41
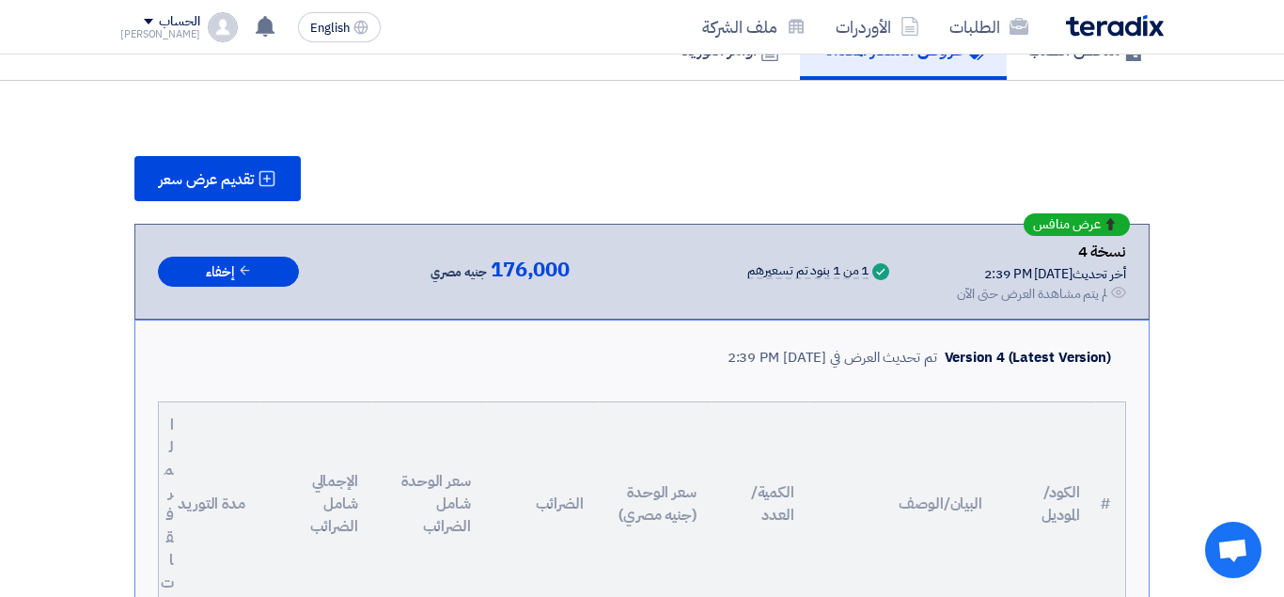
click at [1078, 285] on div "لم يتم مشاهدة العرض حتى الآن" at bounding box center [1032, 294] width 150 height 20
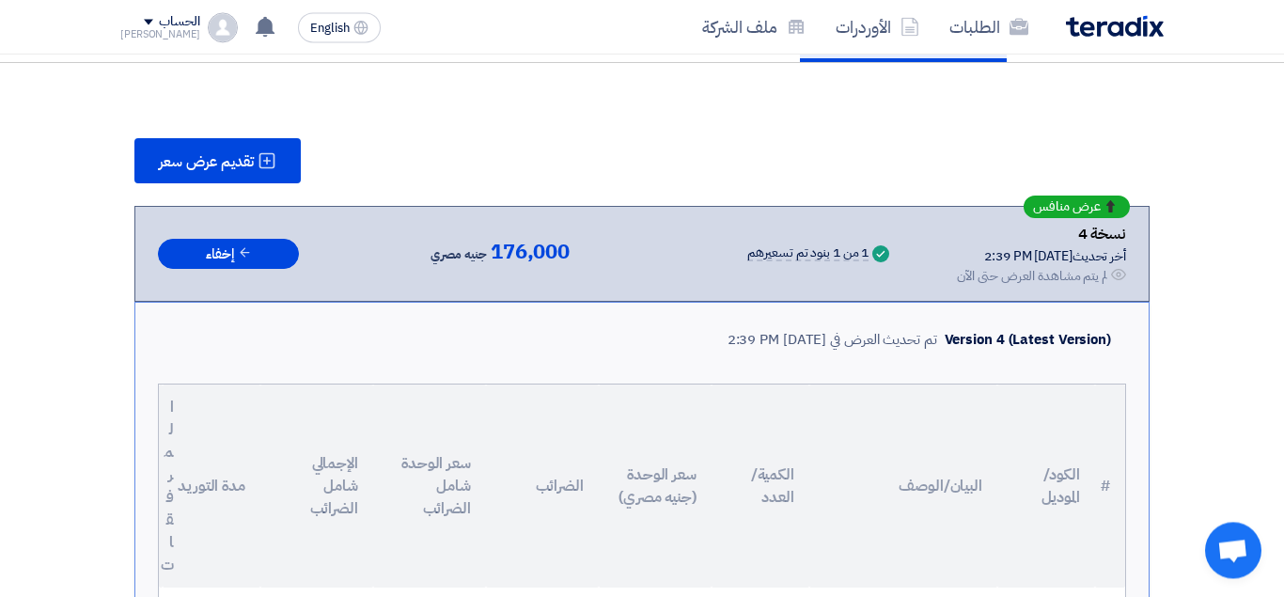
scroll to position [181, 0]
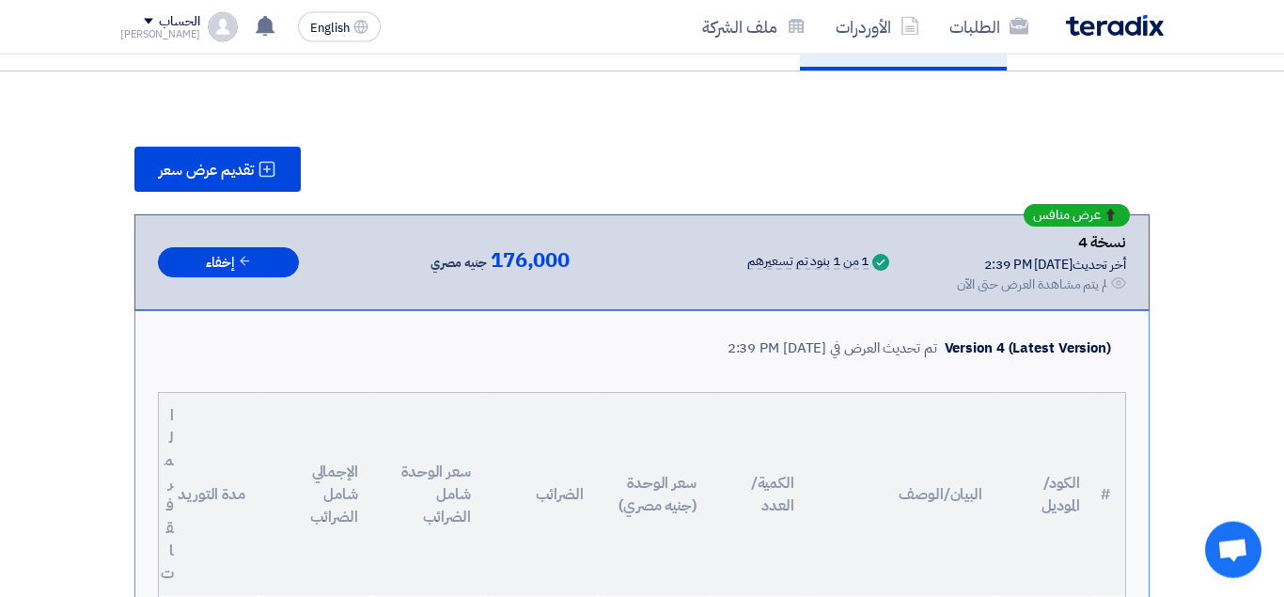
click at [1056, 213] on span "عرض منافس" at bounding box center [1067, 215] width 68 height 13
click at [957, 250] on div "نسخة 4" at bounding box center [1041, 242] width 169 height 24
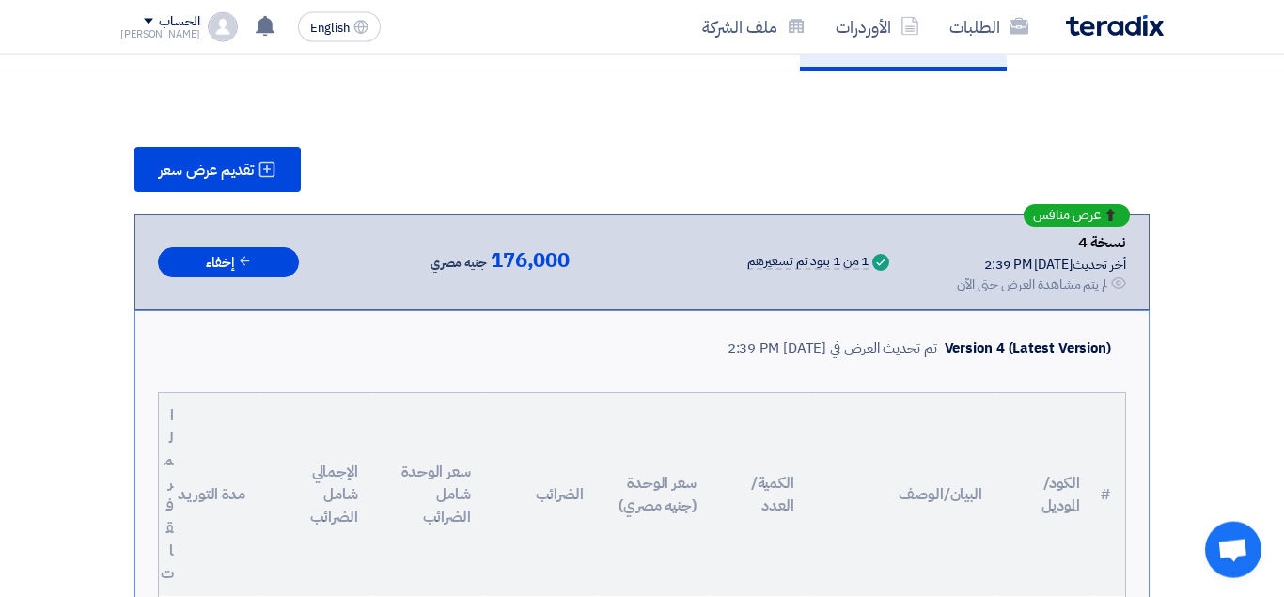
drag, startPoint x: 939, startPoint y: 253, endPoint x: 757, endPoint y: 264, distance: 182.8
click at [864, 258] on div "عرض منافس نسخة 4 أخر تحديث [DATE] 2:39 PM Offer is Seen لم يتم مشاهدة العرض حتى…" at bounding box center [642, 262] width 968 height 64
drag, startPoint x: 757, startPoint y: 264, endPoint x: 591, endPoint y: 278, distance: 166.1
click at [688, 273] on div "Success 1 من 1 بنود تم تسعيرهم" at bounding box center [771, 262] width 244 height 28
click at [552, 279] on div "عرض منافس نسخة 4 أخر تحديث [DATE] 2:39 PM Offer is Seen لم يتم مشاهدة العرض حتى…" at bounding box center [642, 262] width 968 height 64
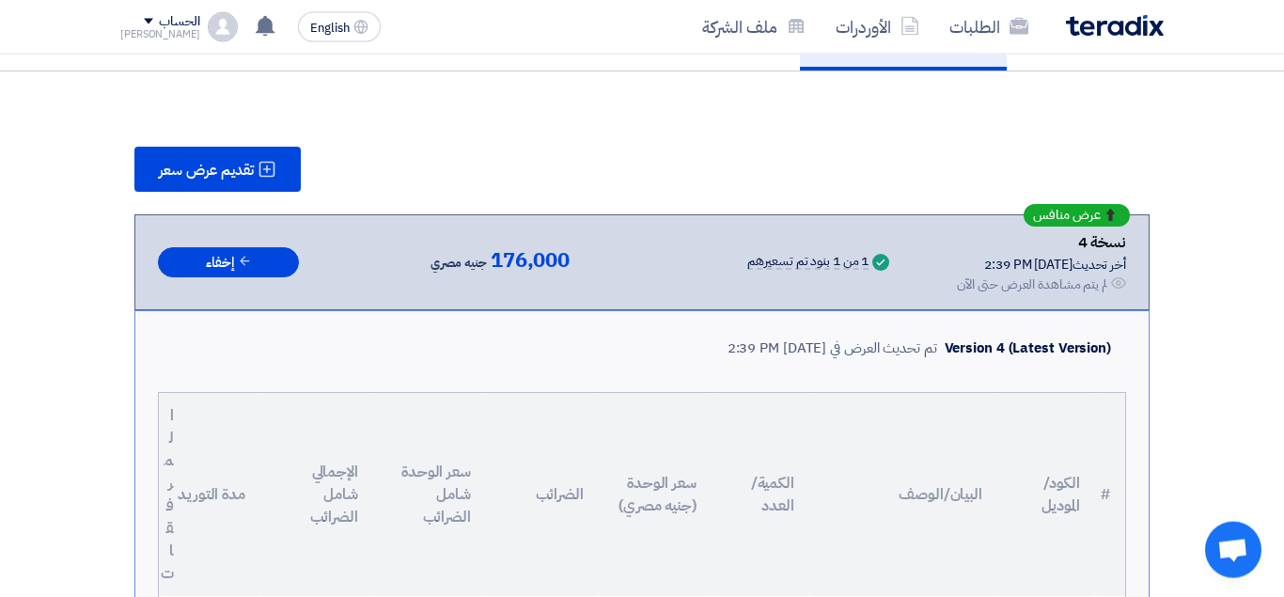
click at [544, 279] on div "عرض منافس نسخة 4 أخر تحديث [DATE] 2:39 PM Offer is Seen لم يتم مشاهدة العرض حتى…" at bounding box center [642, 262] width 968 height 64
drag, startPoint x: 535, startPoint y: 279, endPoint x: 512, endPoint y: 275, distance: 24.0
click at [532, 279] on div "عرض منافس نسخة 4 أخر تحديث [DATE] 2:39 PM Offer is Seen لم يتم مشاهدة العرض حتى…" at bounding box center [642, 262] width 968 height 64
click at [496, 272] on span "176,000" at bounding box center [530, 260] width 79 height 23
click at [495, 272] on span "176,000" at bounding box center [530, 260] width 79 height 23
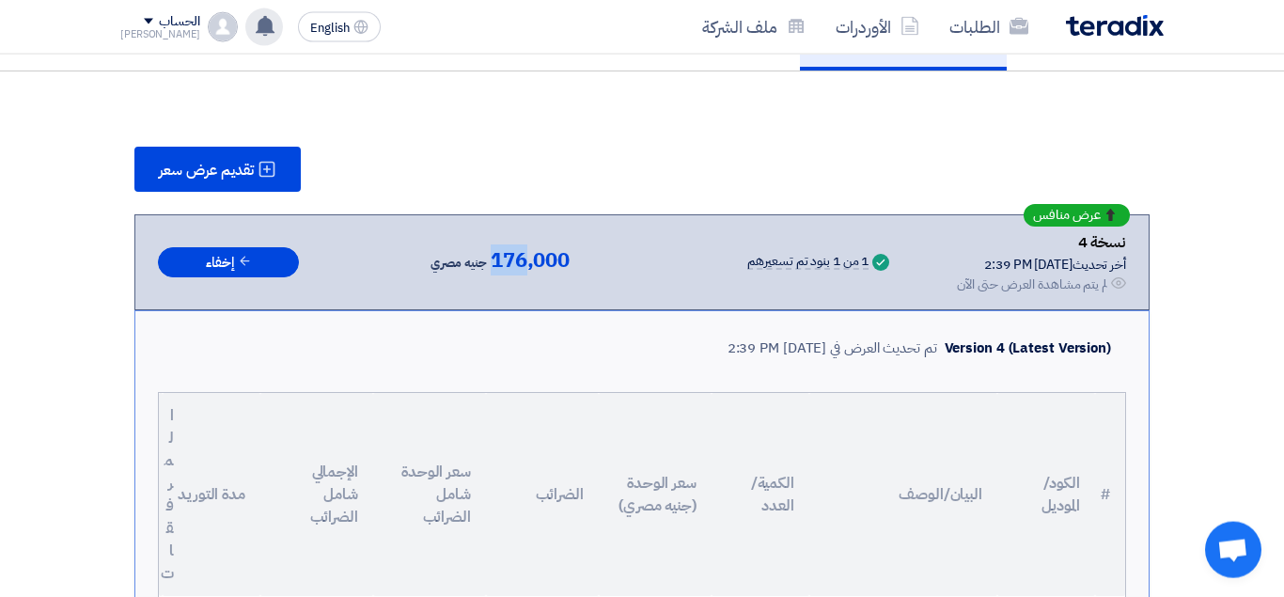
click at [256, 35] on use at bounding box center [265, 26] width 19 height 21
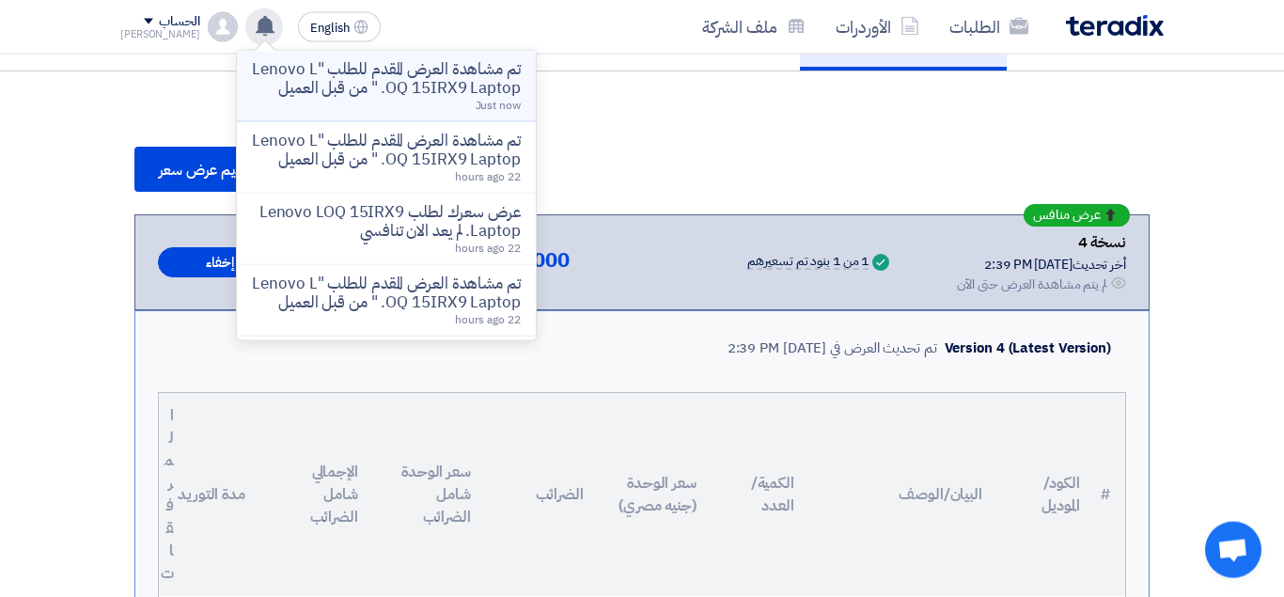
click at [419, 109] on div "تم مشاهدة العرض المقدم للطلب "Lenovo LOQ 15IRX9 Laptop. " من قبل العميل Just now" at bounding box center [386, 86] width 269 height 52
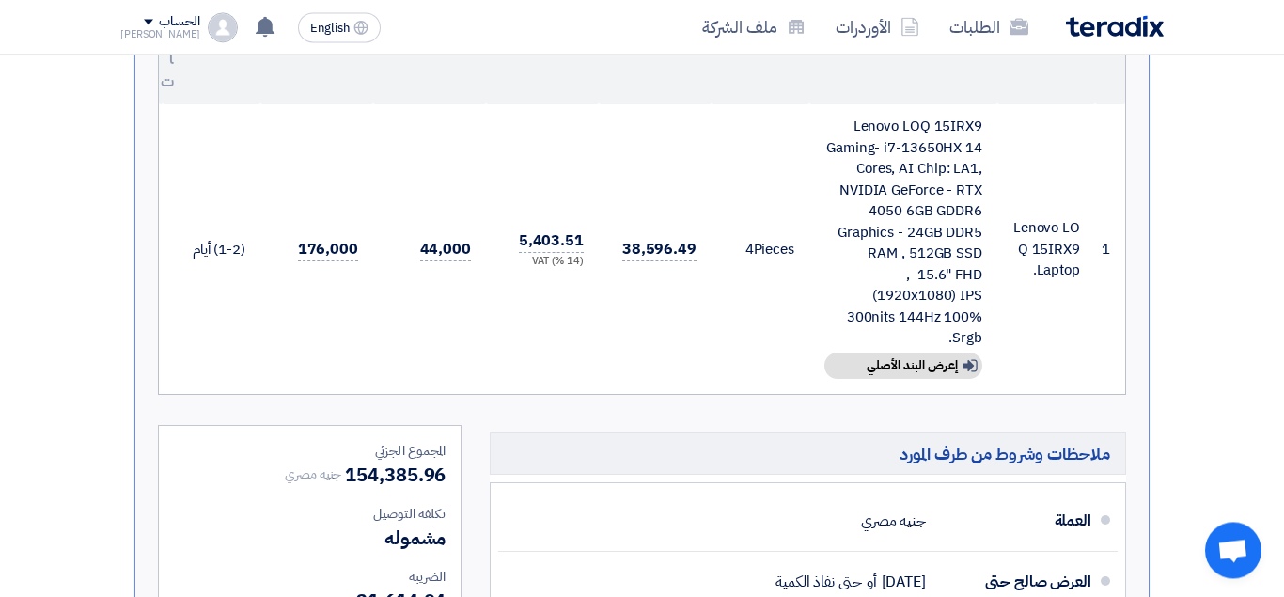
scroll to position [673, 0]
click at [255, 35] on icon at bounding box center [265, 26] width 21 height 21
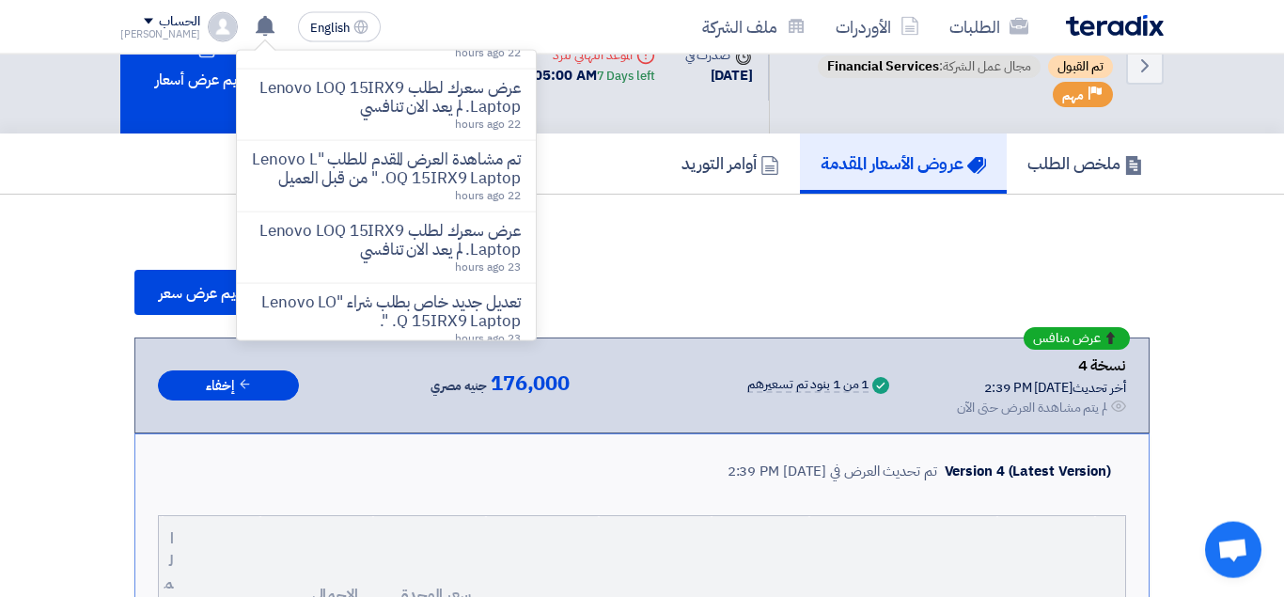
scroll to position [0, 0]
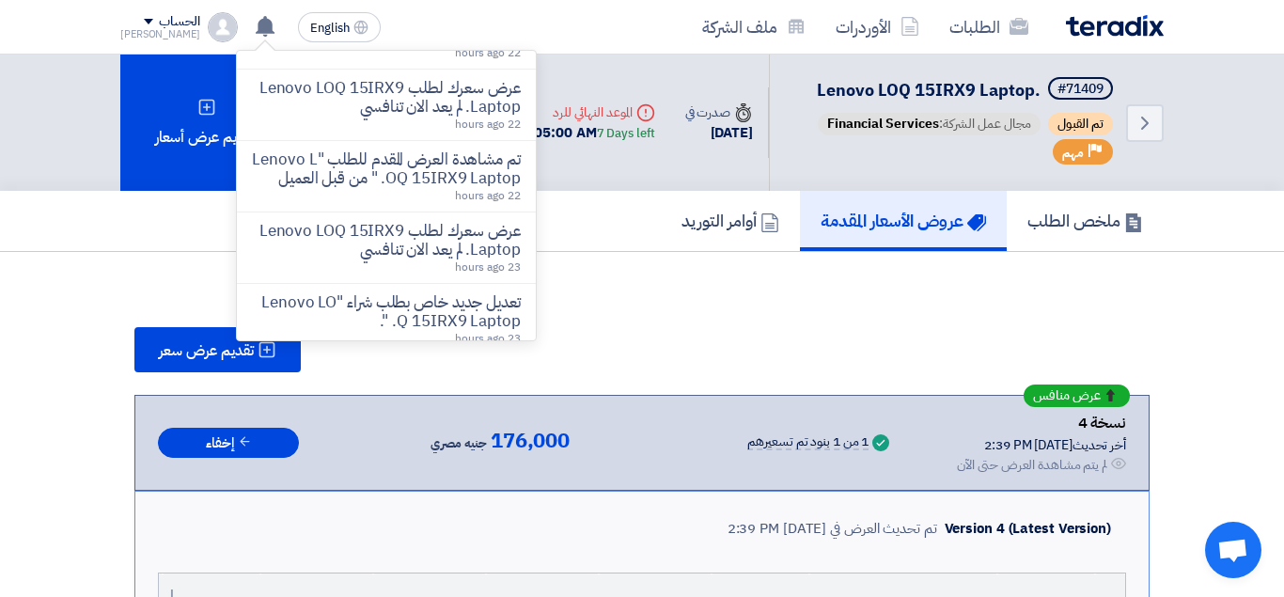
click at [1125, 26] on img at bounding box center [1115, 26] width 98 height 22
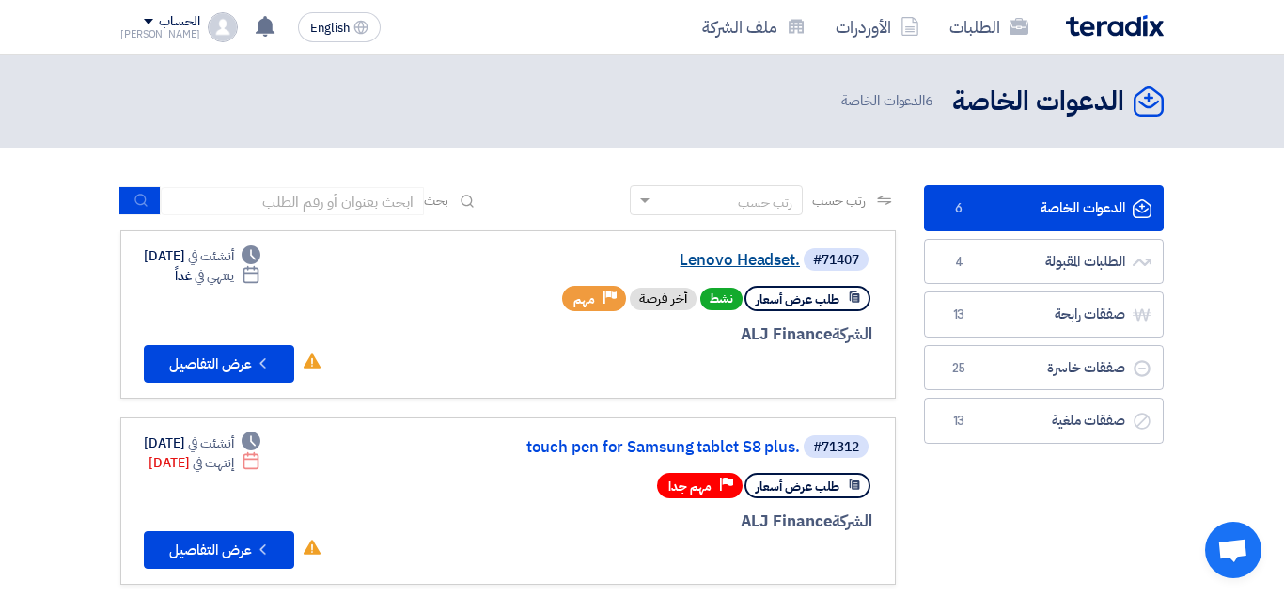
click at [699, 254] on link "Lenovo Headset." at bounding box center [612, 260] width 376 height 17
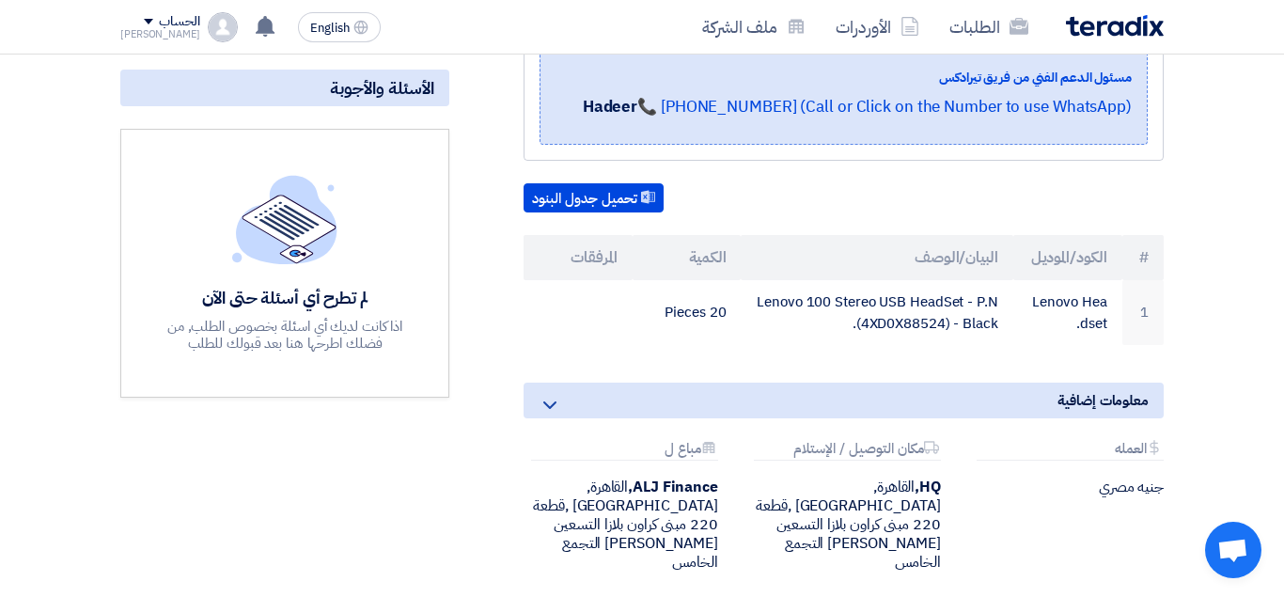
scroll to position [406, 0]
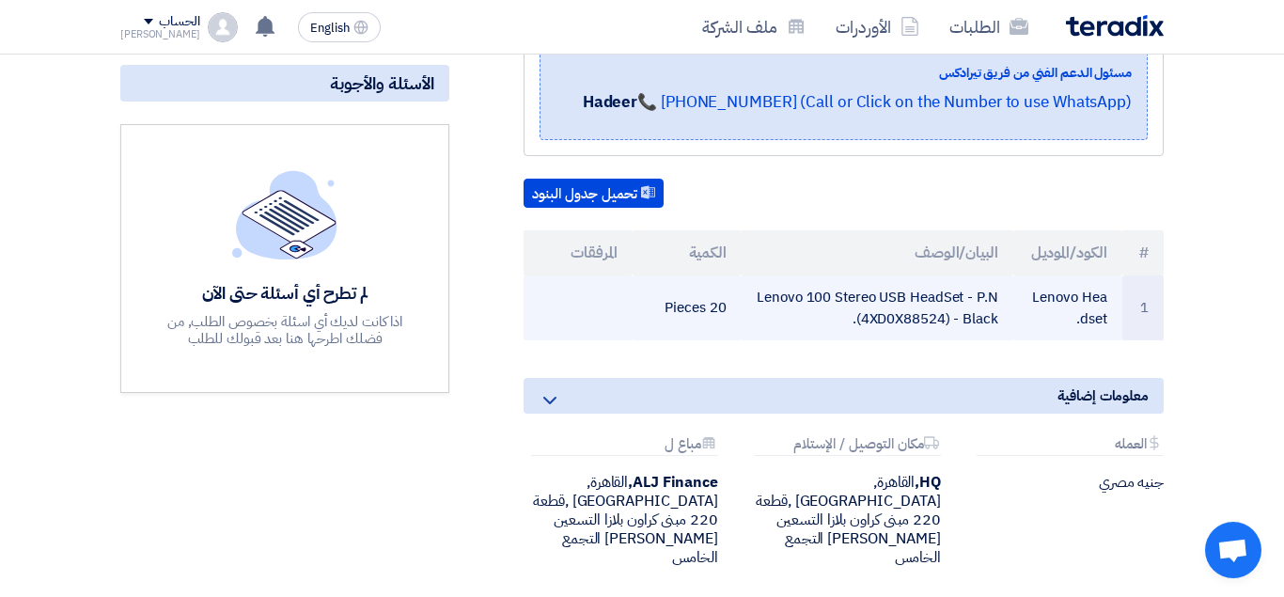
drag, startPoint x: 762, startPoint y: 273, endPoint x: 953, endPoint y: 283, distance: 191.2
click at [997, 296] on td "Lenovo 100 Stereo USB HeadSet - P.N (4XD0X88524) - Black." at bounding box center [877, 308] width 272 height 65
copy td "Lenovo 100 Stereo USB HeadSet - P.N (4XD0X88524) - Black"
